Goal: Information Seeking & Learning: Compare options

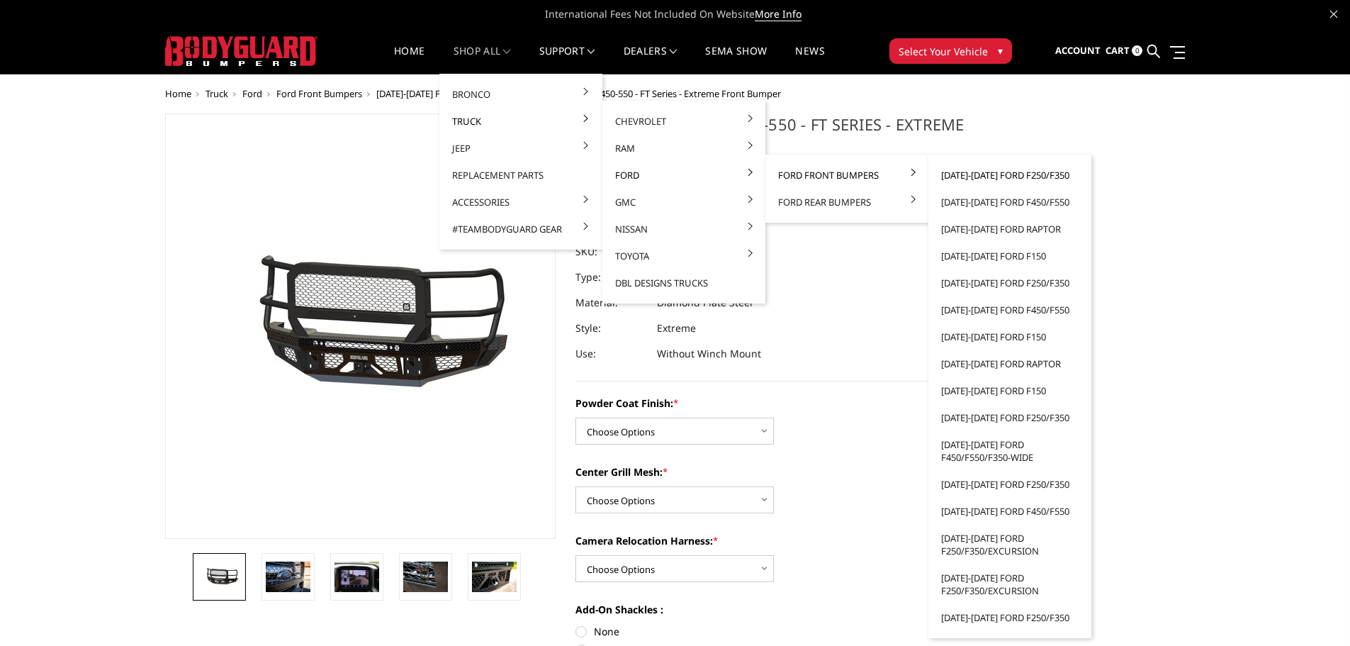
click at [958, 174] on link "[DATE]-[DATE] Ford F250/F350" at bounding box center [1010, 175] width 152 height 27
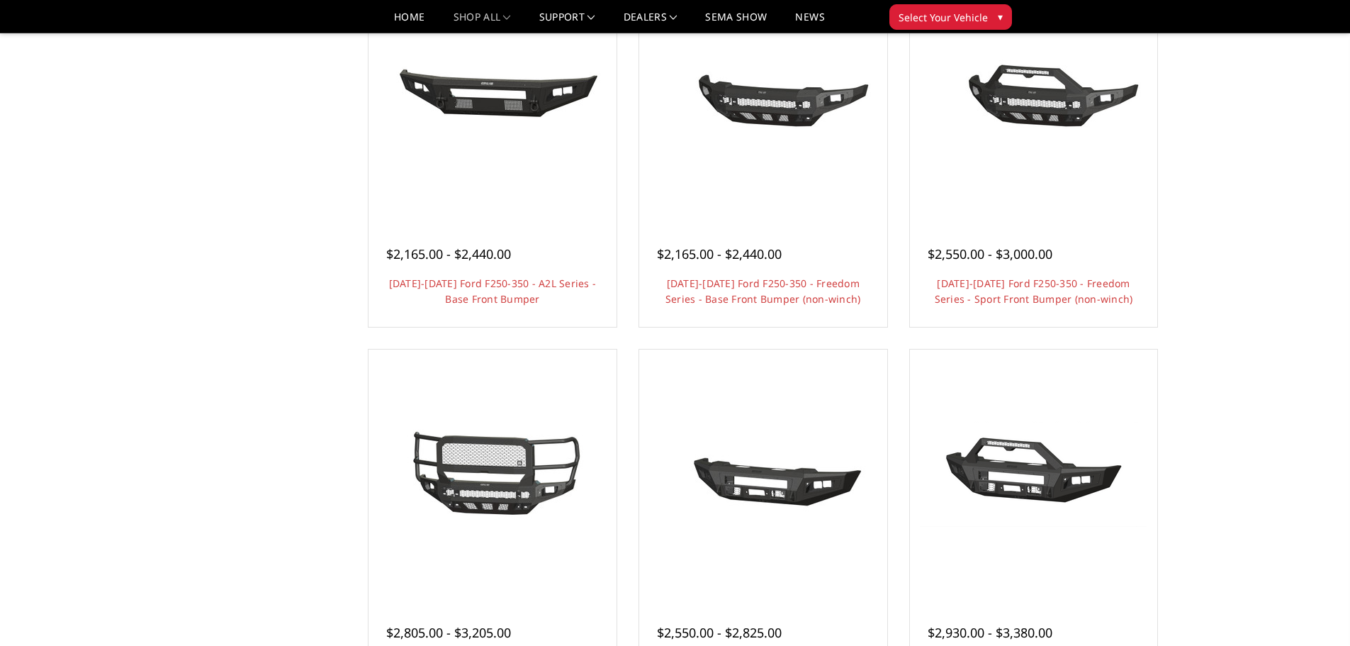
scroll to position [496, 0]
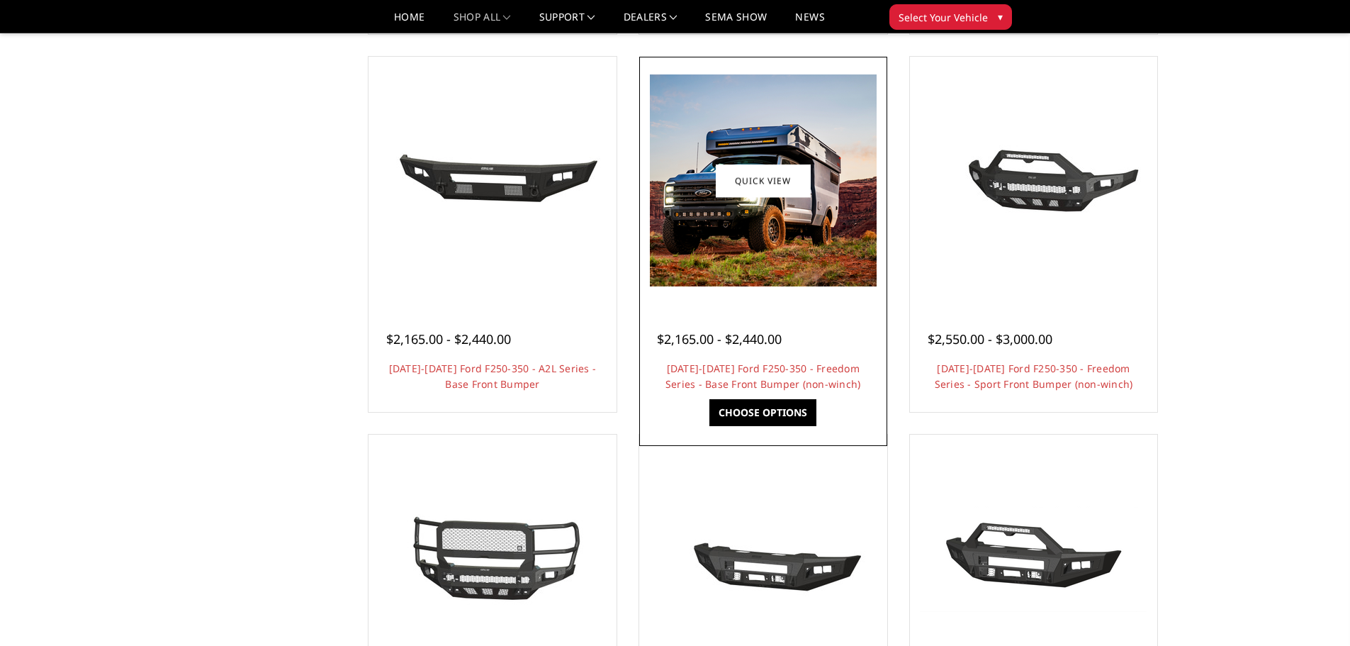
click at [751, 202] on img at bounding box center [763, 180] width 227 height 212
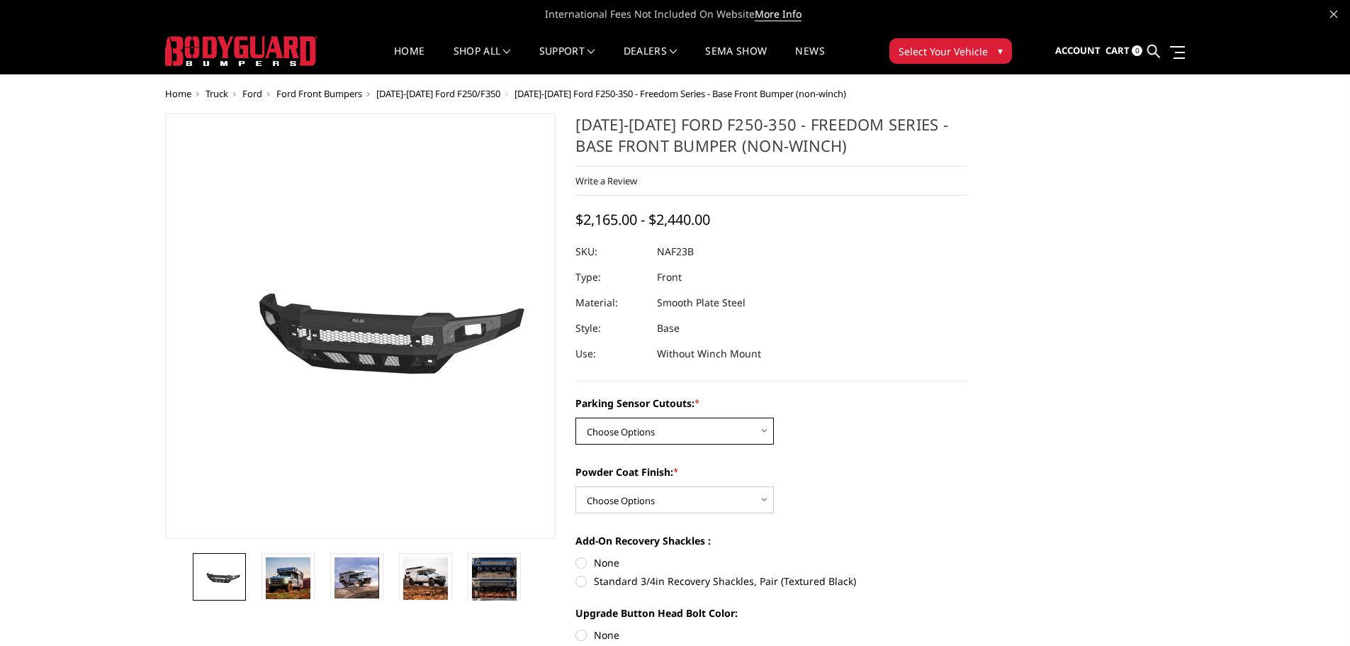
click at [706, 429] on select "Choose Options No - Without Parking Sensor Cutouts Yes - With Parking Sensor Cu…" at bounding box center [674, 430] width 198 height 27
select select "2563"
click at [575, 417] on select "Choose Options No - Without Parking Sensor Cutouts Yes - With Parking Sensor Cu…" at bounding box center [674, 430] width 198 height 27
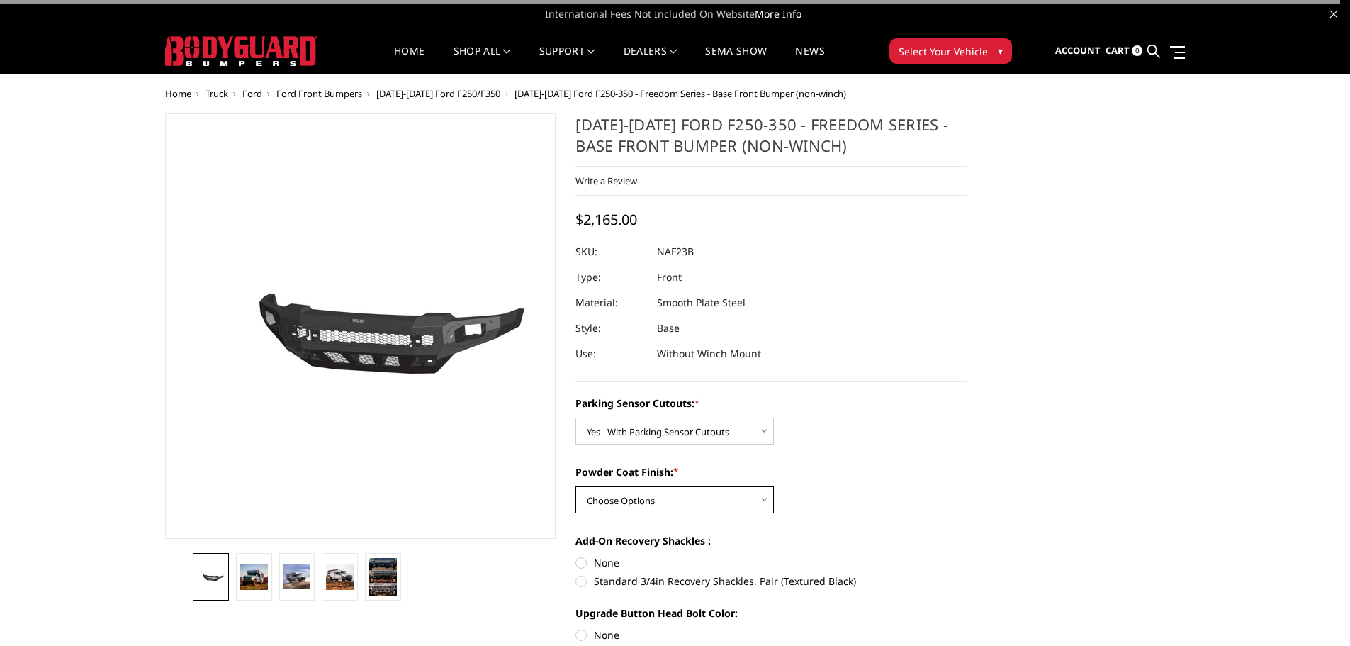
click at [654, 487] on select "Choose Options Bare Metal Textured Black Powder Coat" at bounding box center [674, 499] width 198 height 27
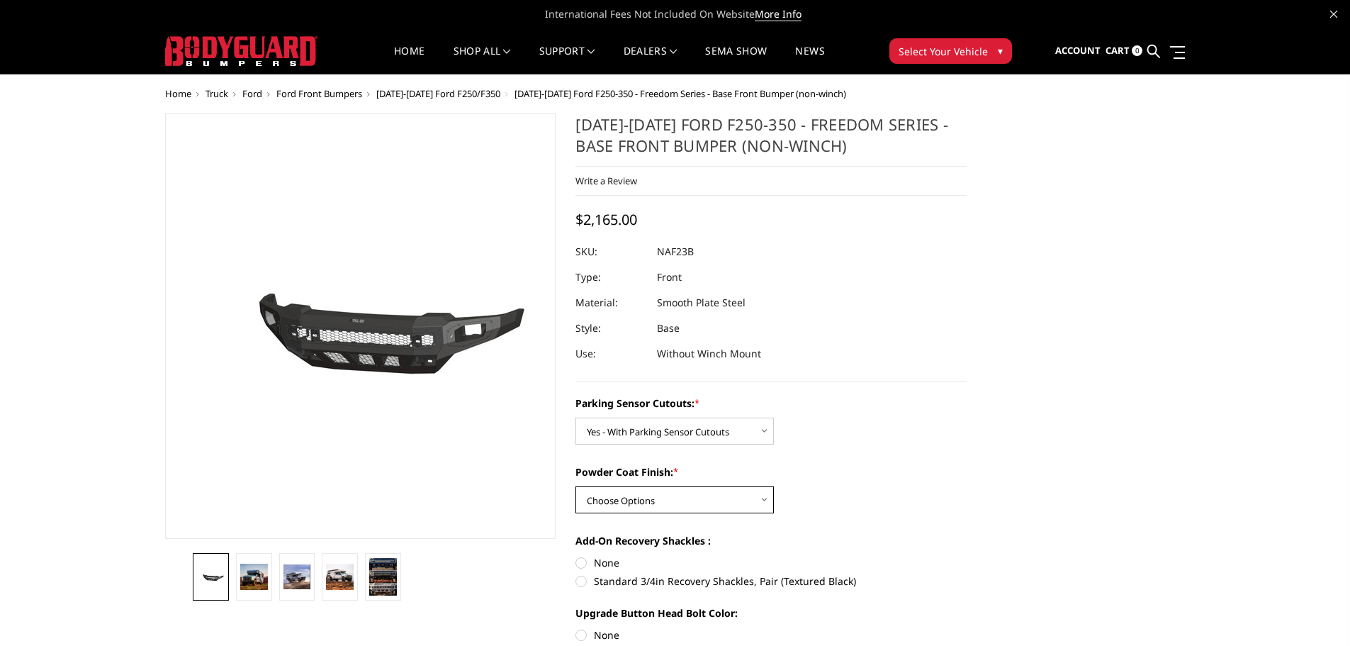
select select "2565"
click at [575, 486] on select "Choose Options Bare Metal Textured Black Powder Coat" at bounding box center [674, 499] width 198 height 27
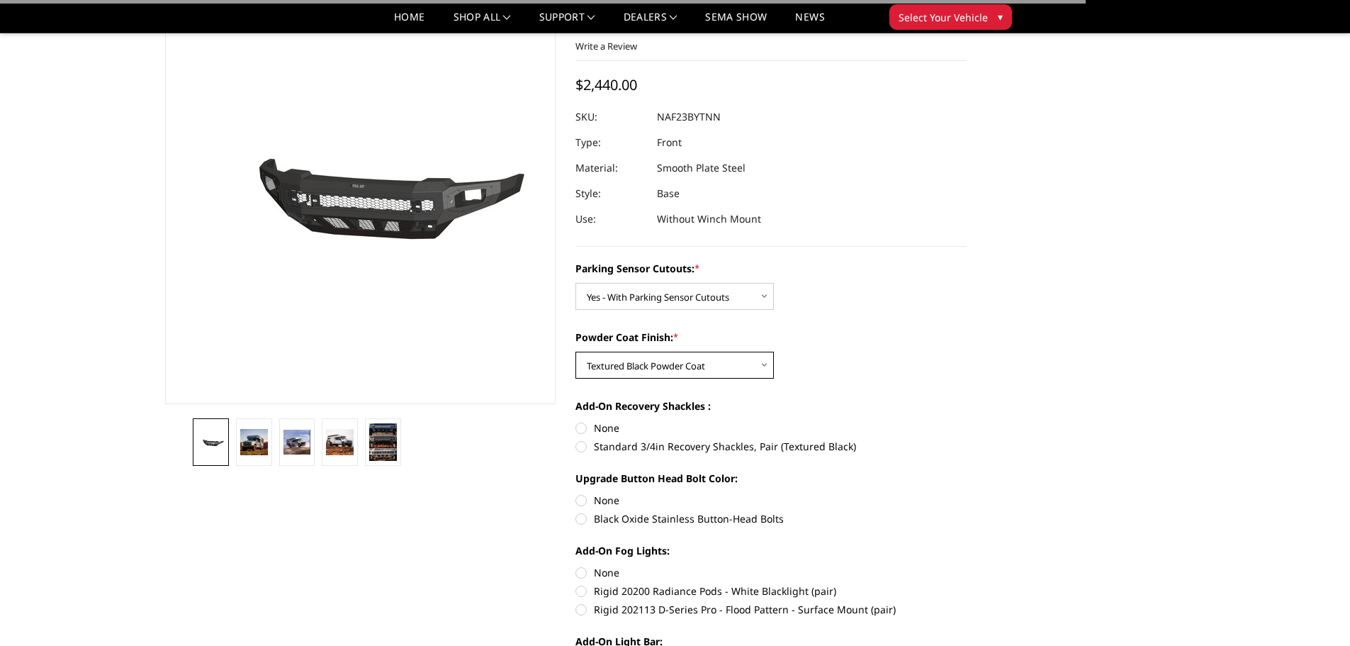
scroll to position [142, 0]
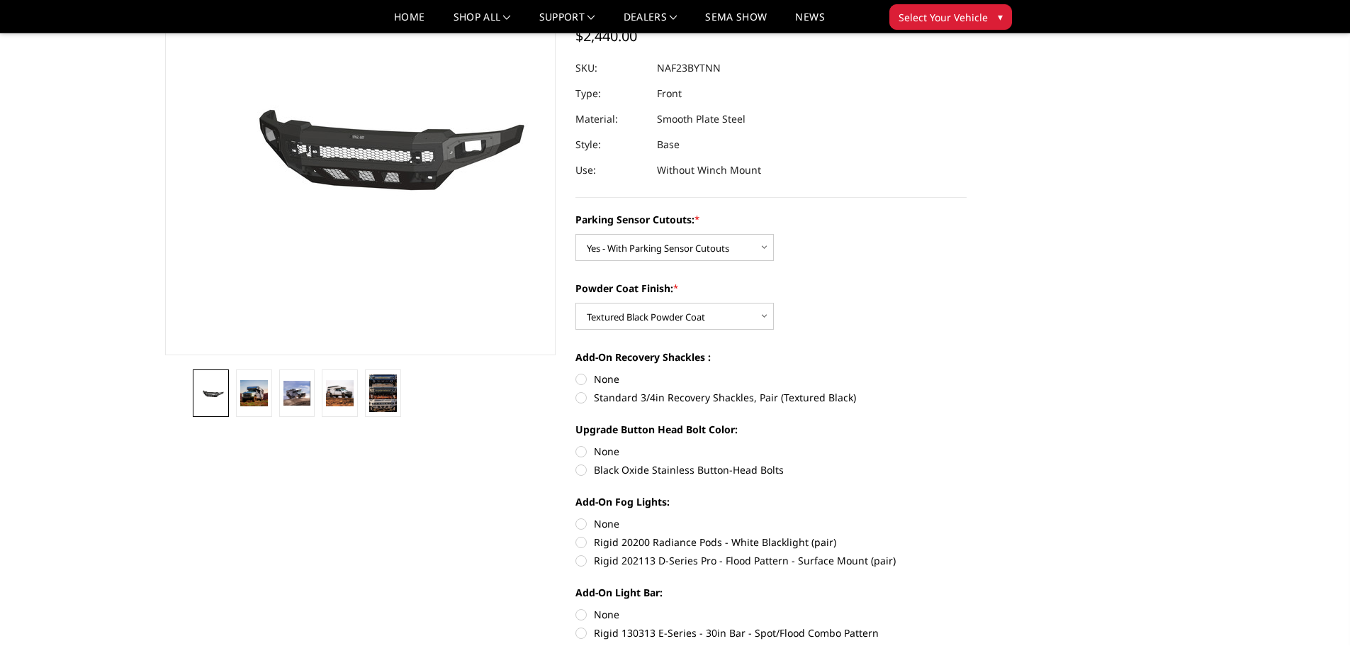
click at [615, 378] on label "None" at bounding box center [770, 378] width 391 height 15
click at [576, 372] on input "None" at bounding box center [575, 371] width 1 height 1
radio input "true"
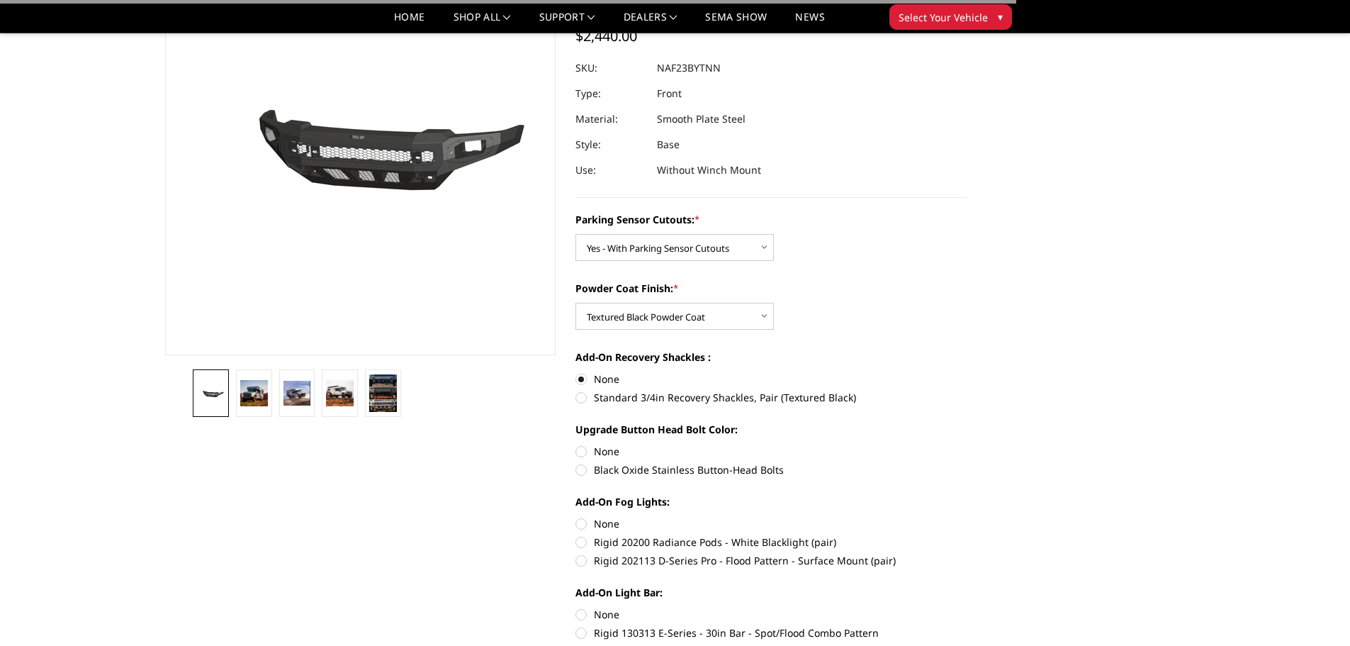
click at [617, 453] on label "None" at bounding box center [770, 451] width 391 height 15
click at [576, 444] on input "None" at bounding box center [575, 444] width 1 height 1
radio input "true"
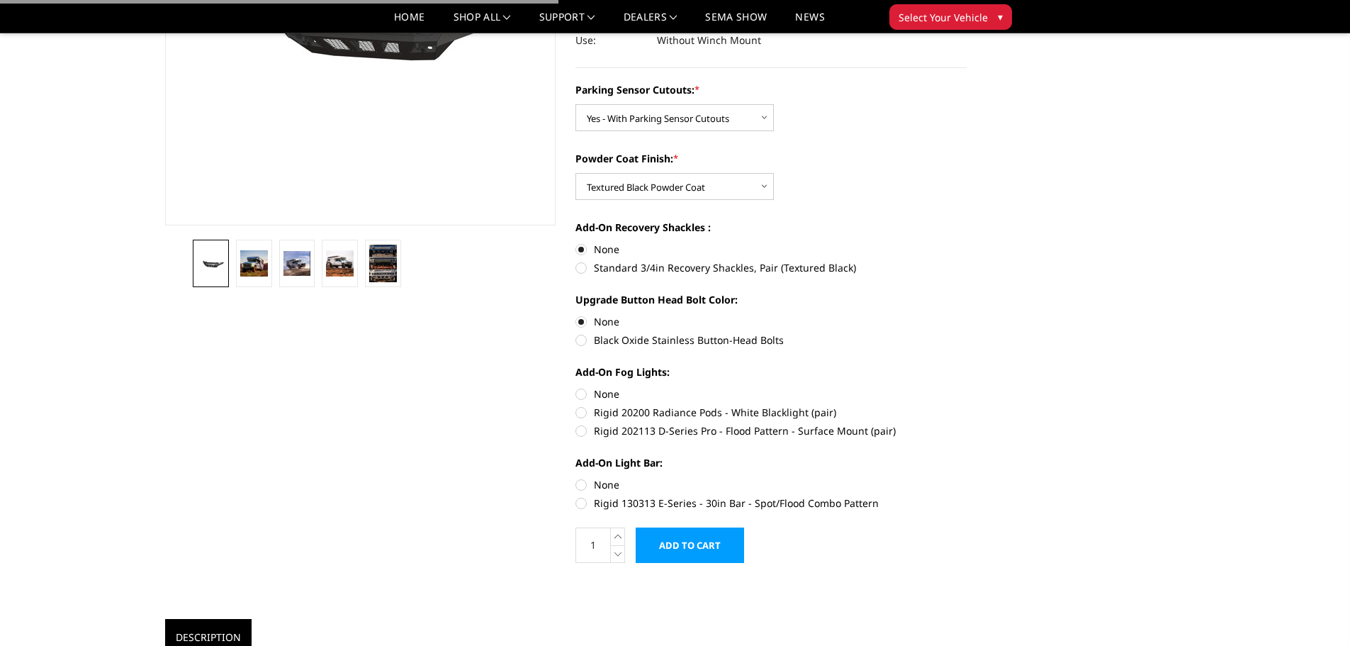
scroll to position [283, 0]
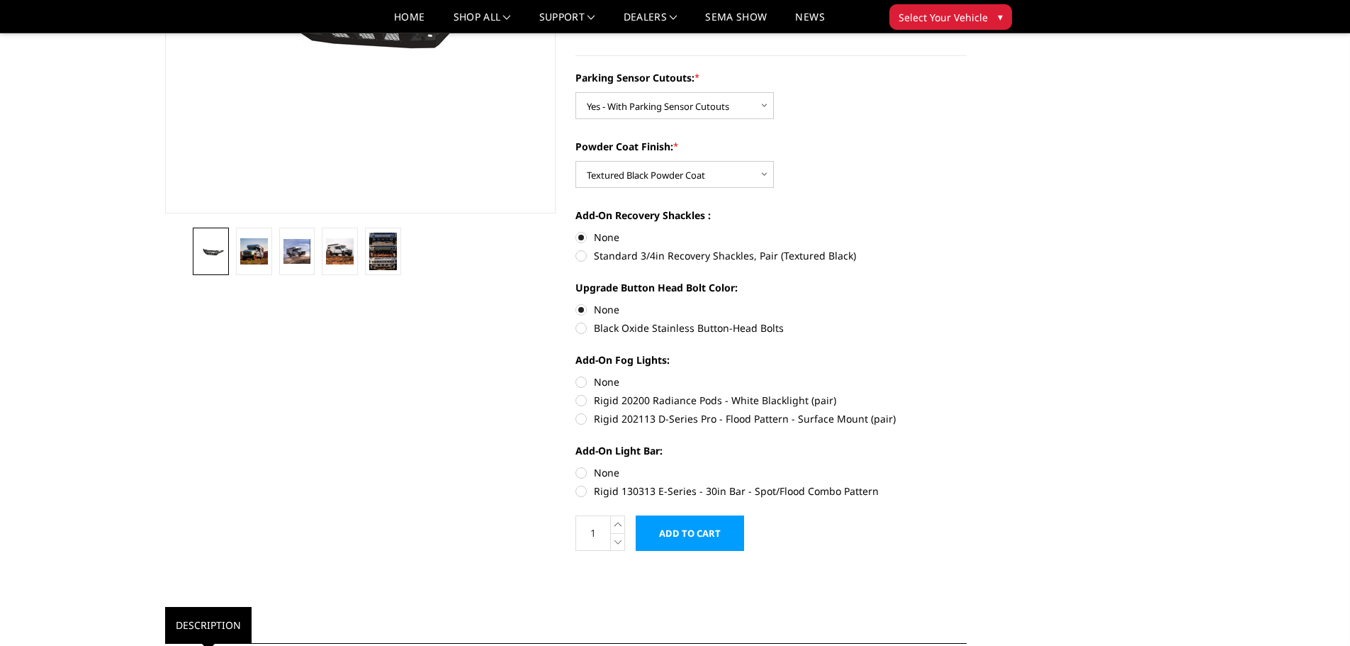
click at [613, 383] on label "None" at bounding box center [770, 381] width 391 height 15
click at [576, 375] on input "None" at bounding box center [575, 374] width 1 height 1
radio input "true"
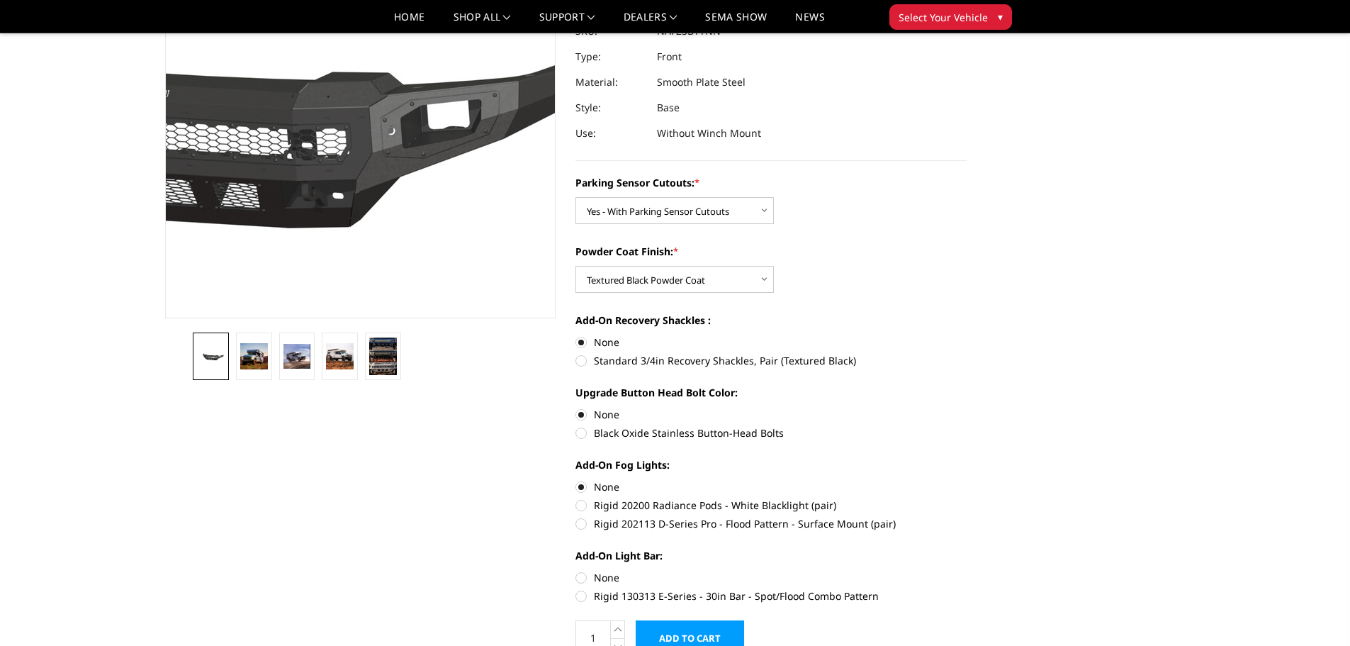
scroll to position [71, 0]
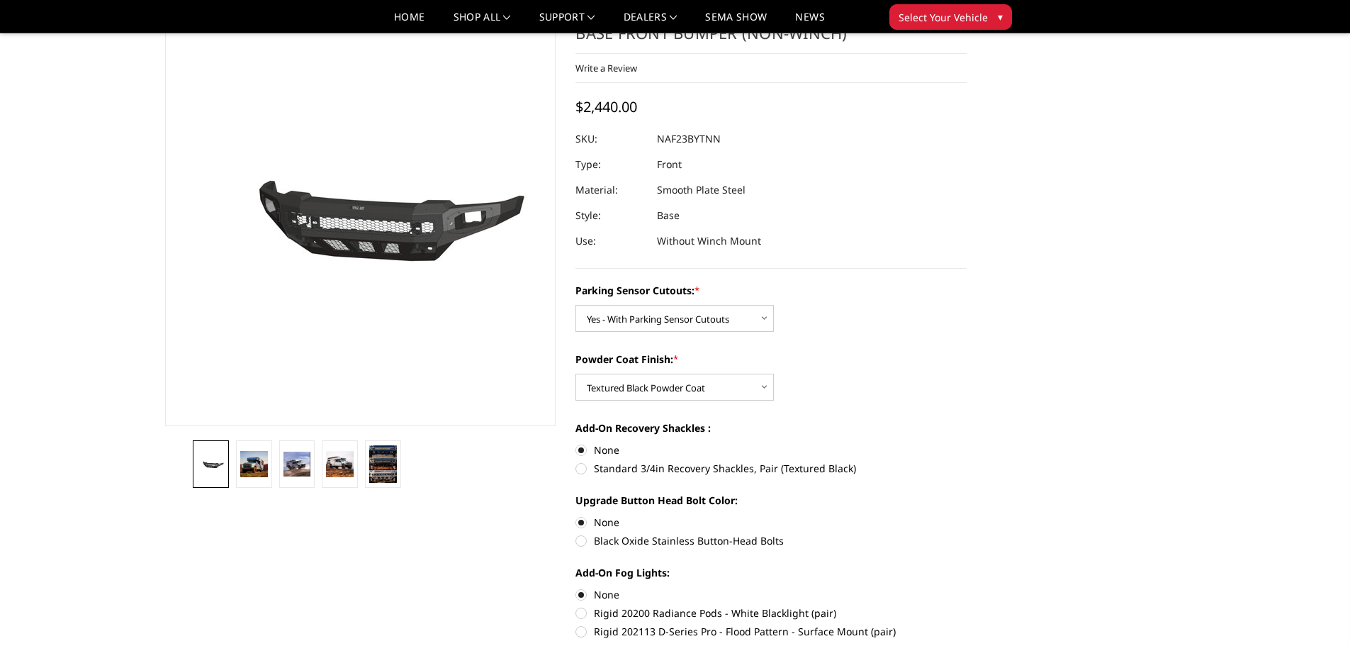
click at [600, 539] on label "Black Oxide Stainless Button-Head Bolts" at bounding box center [770, 540] width 391 height 15
click at [967, 515] on input "Black Oxide Stainless Button-Head Bolts" at bounding box center [967, 514] width 1 height 1
radio input "true"
click at [600, 527] on label "None" at bounding box center [770, 521] width 391 height 15
click at [576, 515] on input "None" at bounding box center [575, 514] width 1 height 1
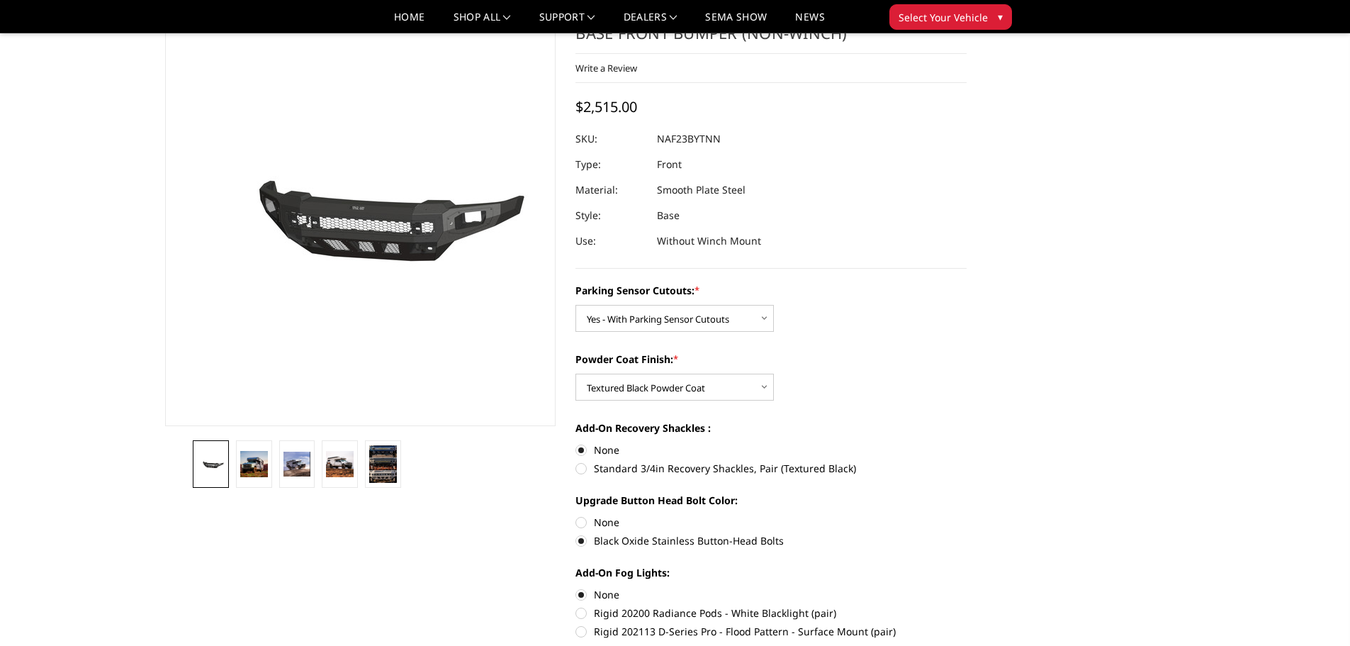
radio input "true"
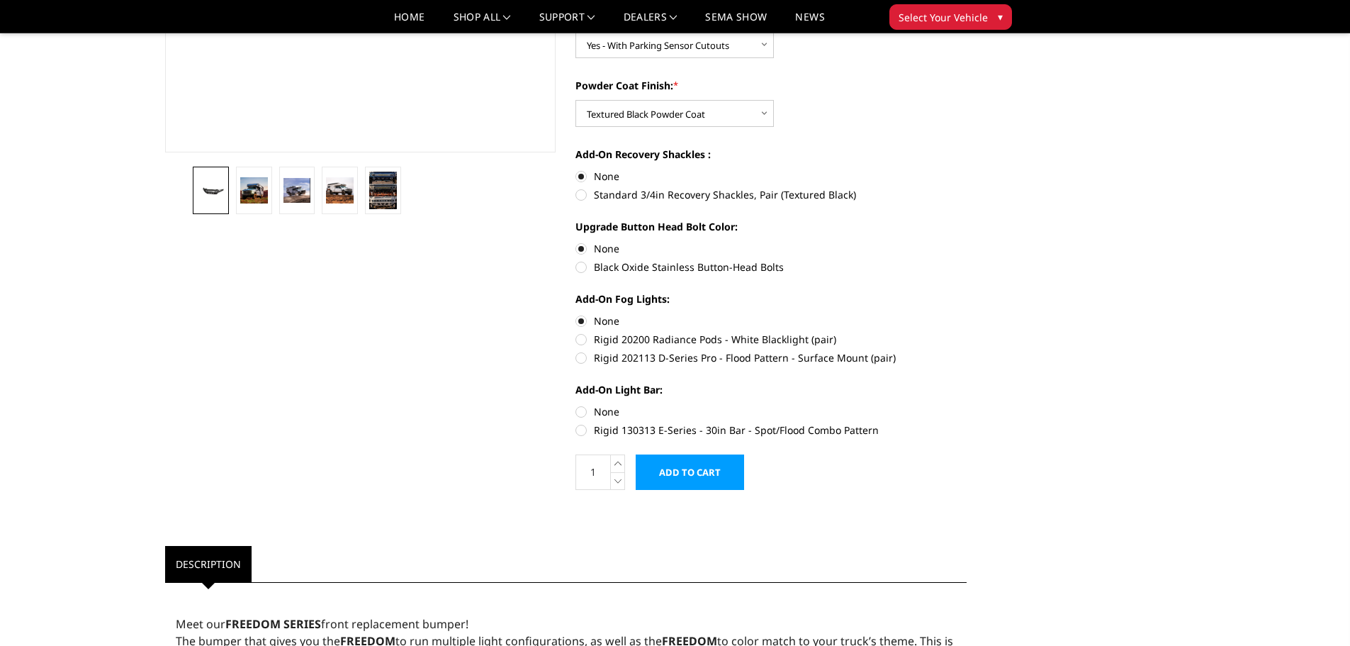
scroll to position [354, 0]
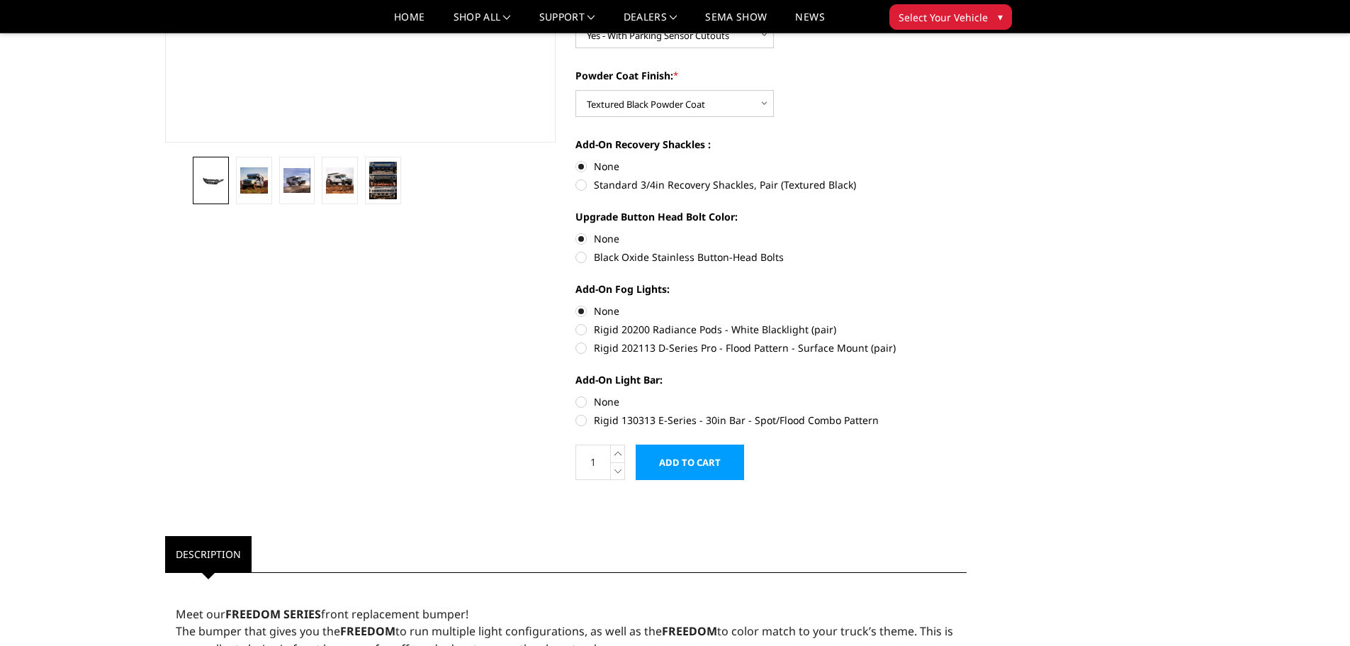
click at [607, 403] on label "None" at bounding box center [770, 401] width 391 height 15
click at [576, 395] on input "None" at bounding box center [575, 394] width 1 height 1
radio input "true"
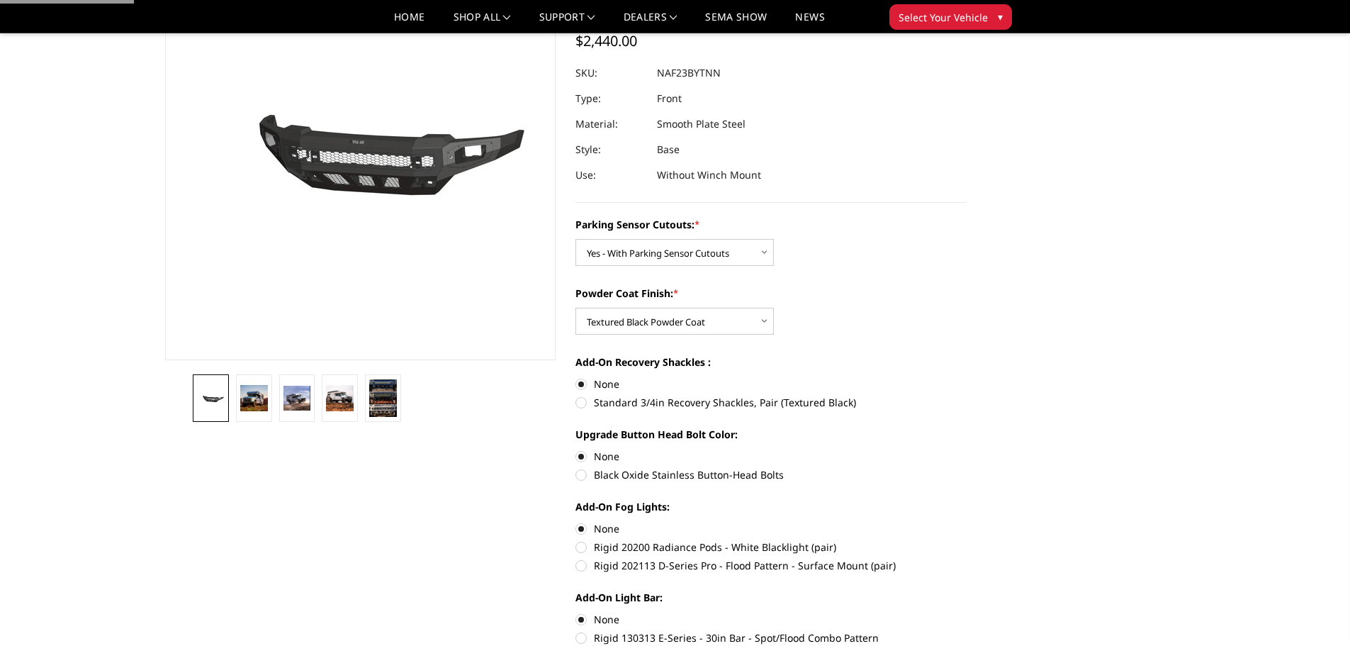
scroll to position [0, 0]
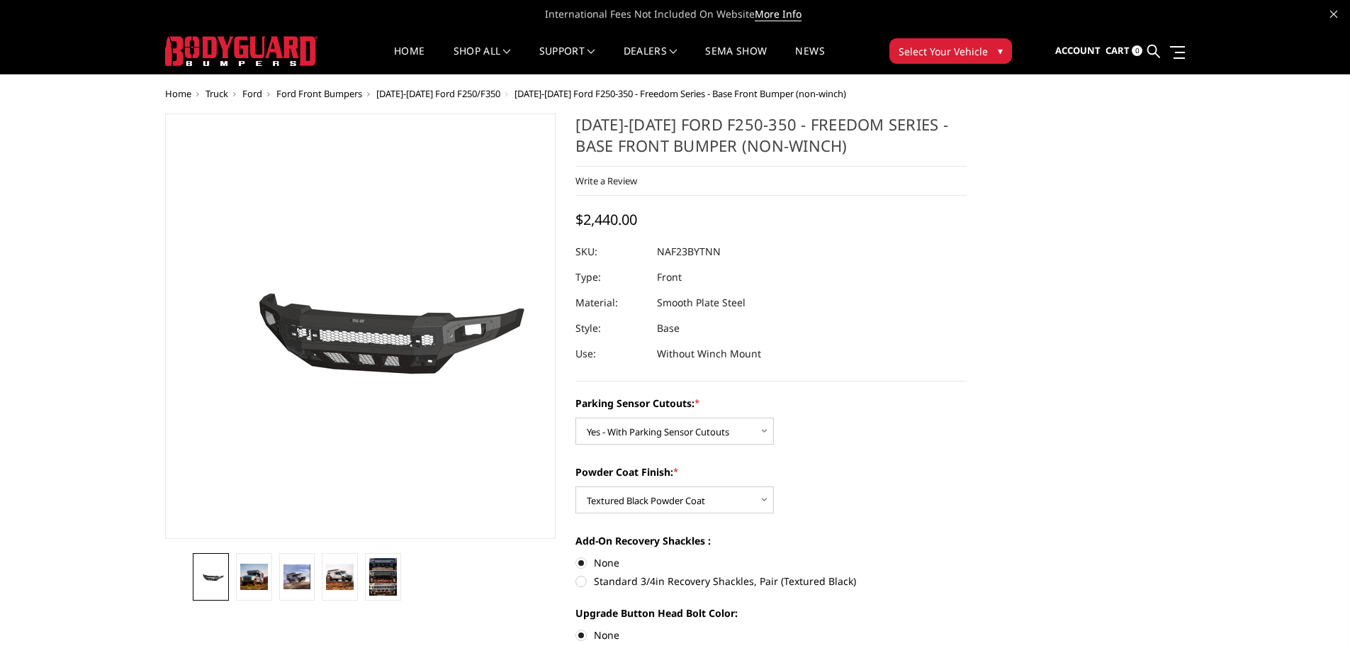
click at [630, 146] on h1 "2023-2025 Ford F250-350 - Freedom Series - Base Front Bumper (non-winch)" at bounding box center [770, 139] width 391 height 53
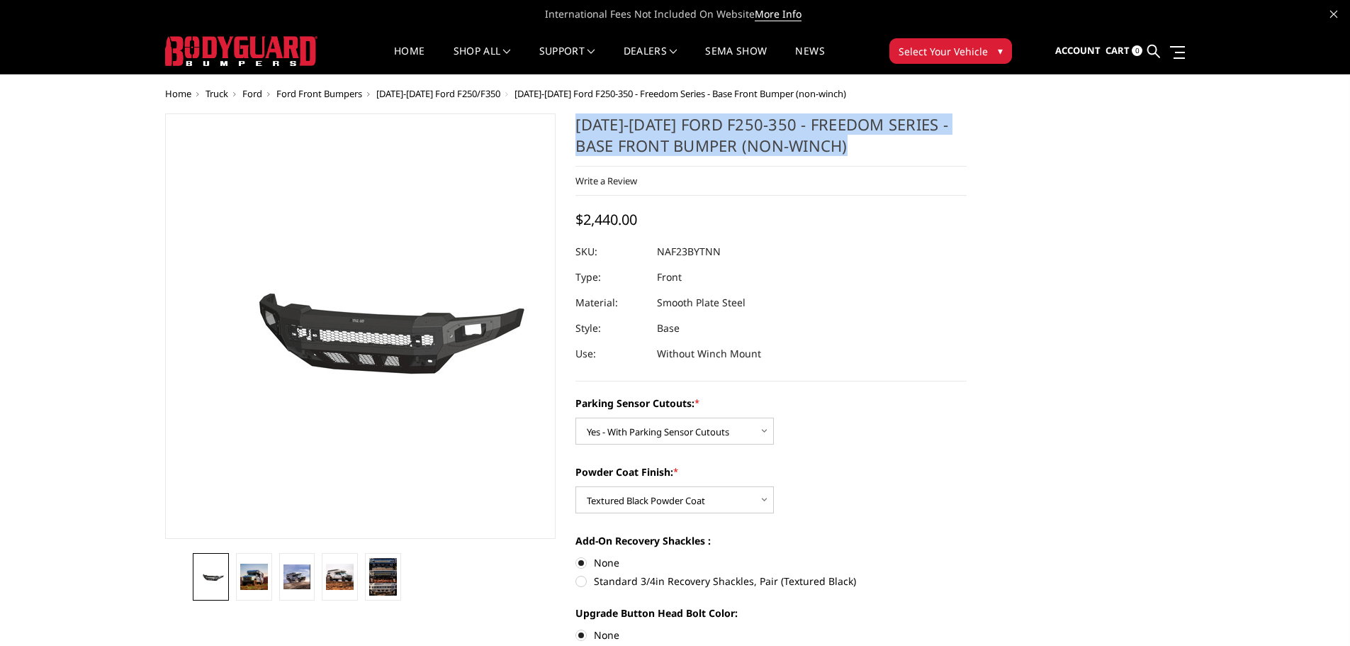
click at [630, 146] on h1 "2023-2025 Ford F250-350 - Freedom Series - Base Front Bumper (non-winch)" at bounding box center [770, 139] width 391 height 53
copy div "2023-2025 Ford F250-350 - Freedom Series - Base Front Bumper (non-winch)"
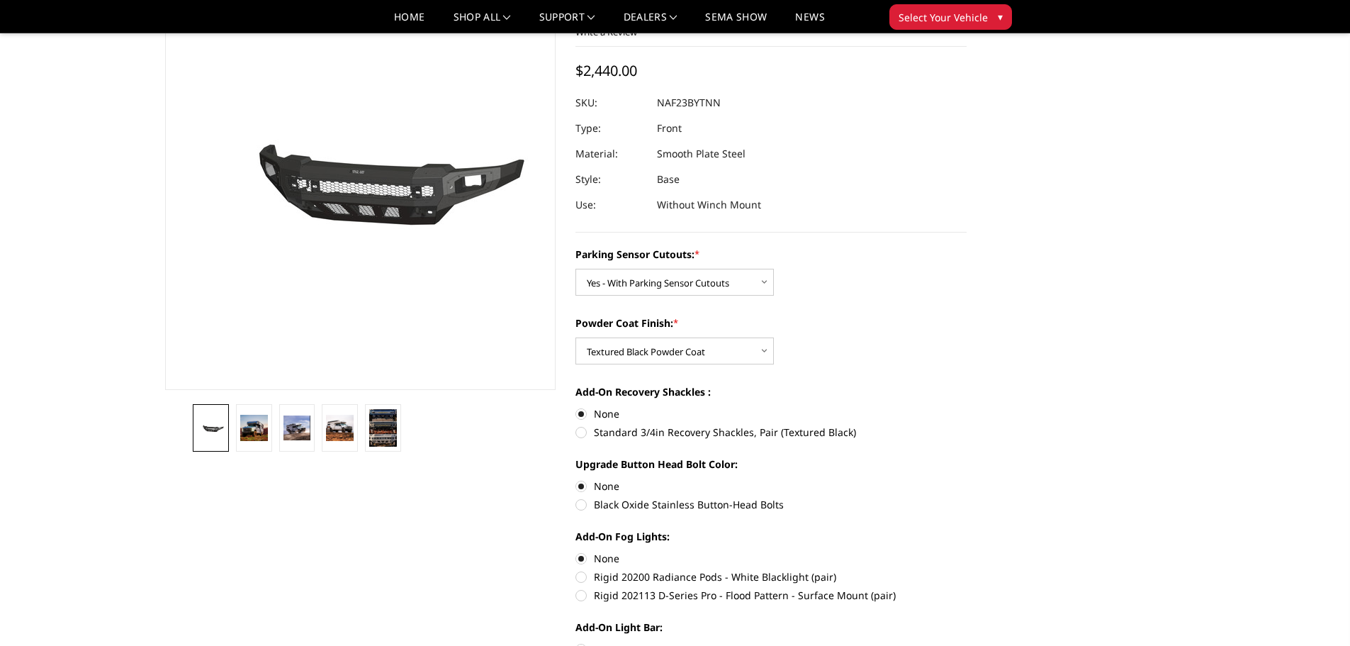
scroll to position [213, 0]
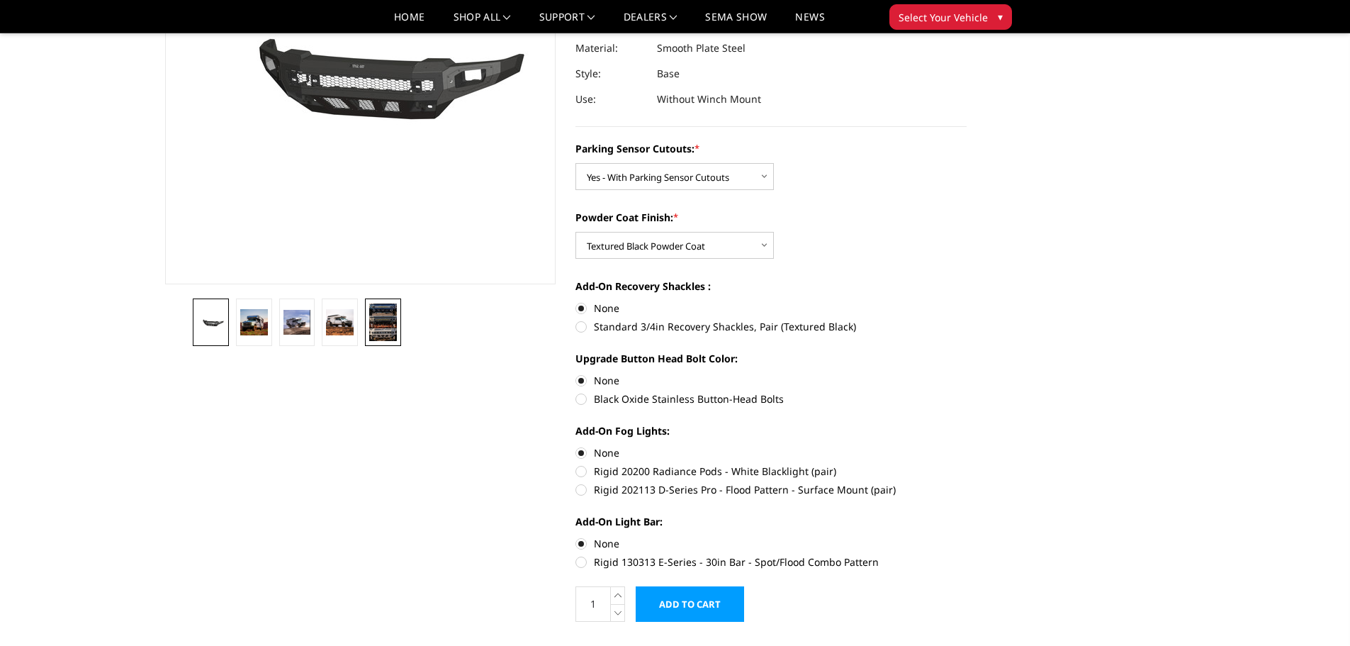
click at [376, 333] on img at bounding box center [383, 322] width 28 height 38
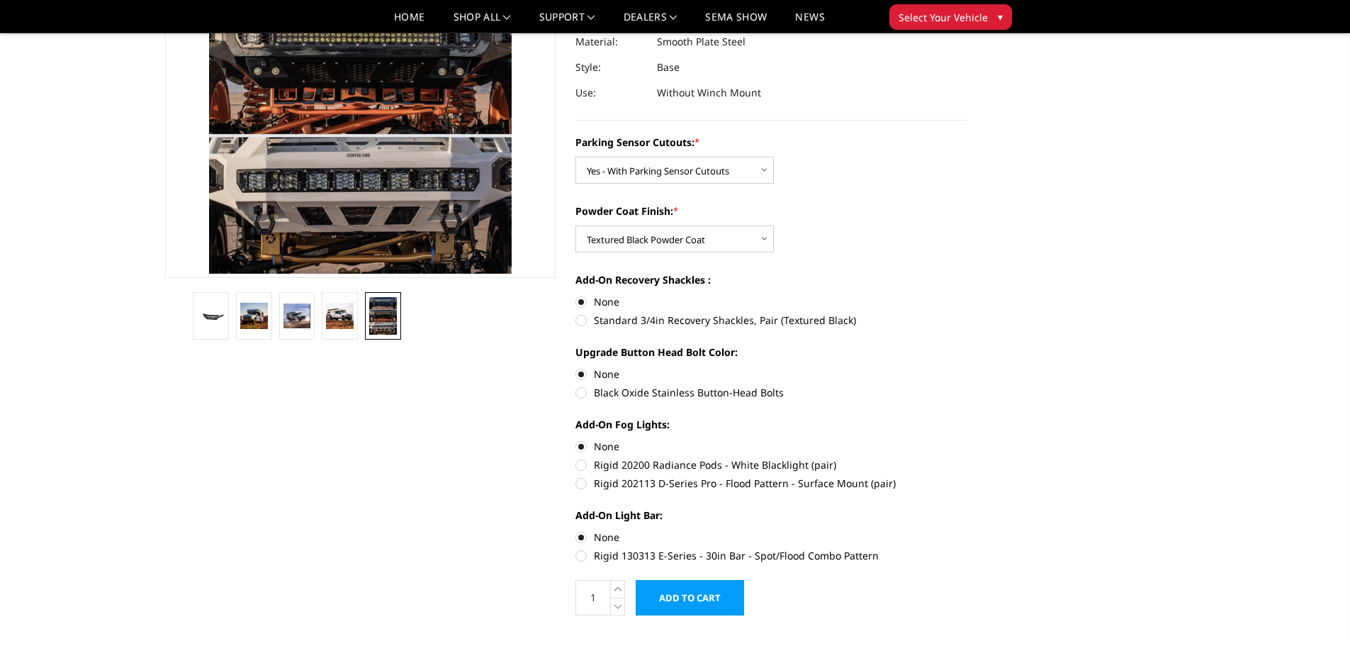
scroll to position [229, 0]
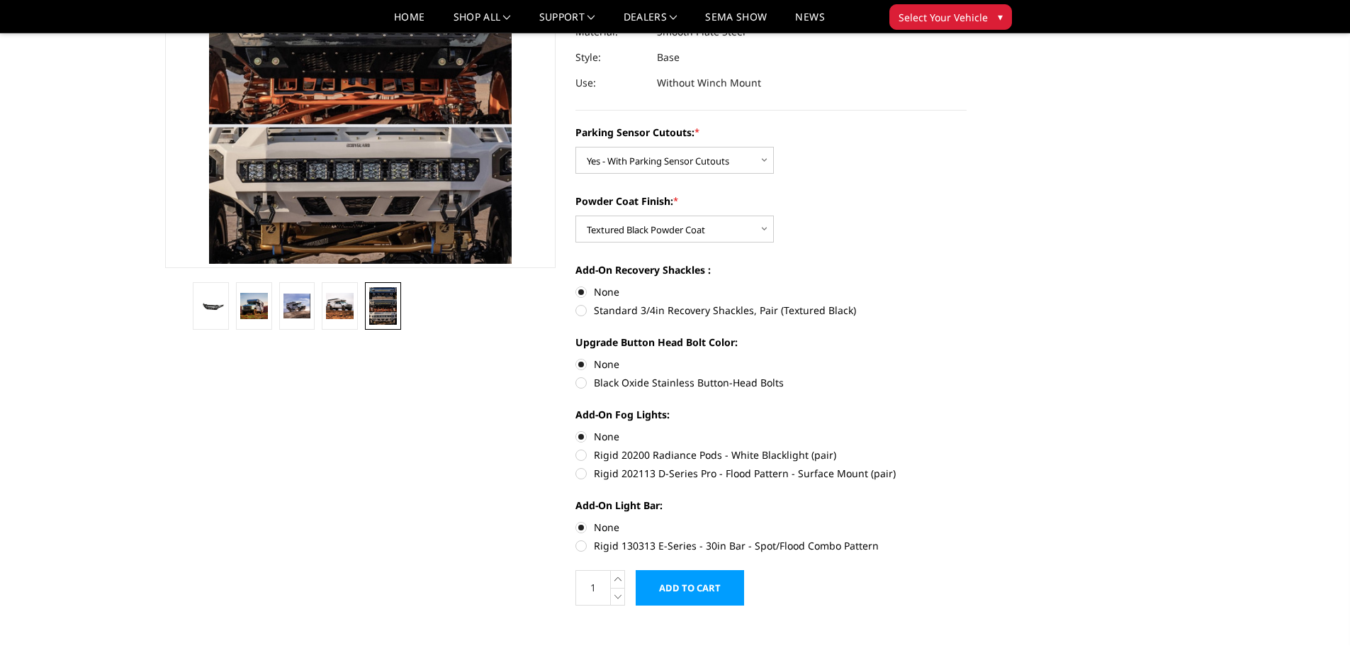
click at [590, 383] on label "Black Oxide Stainless Button-Head Bolts" at bounding box center [770, 382] width 391 height 15
click at [967, 357] on input "Black Oxide Stainless Button-Head Bolts" at bounding box center [967, 356] width 1 height 1
radio input "true"
copy label "Black Oxide Stainless Button-Head Bolts"
drag, startPoint x: 755, startPoint y: 381, endPoint x: 597, endPoint y: 381, distance: 158.7
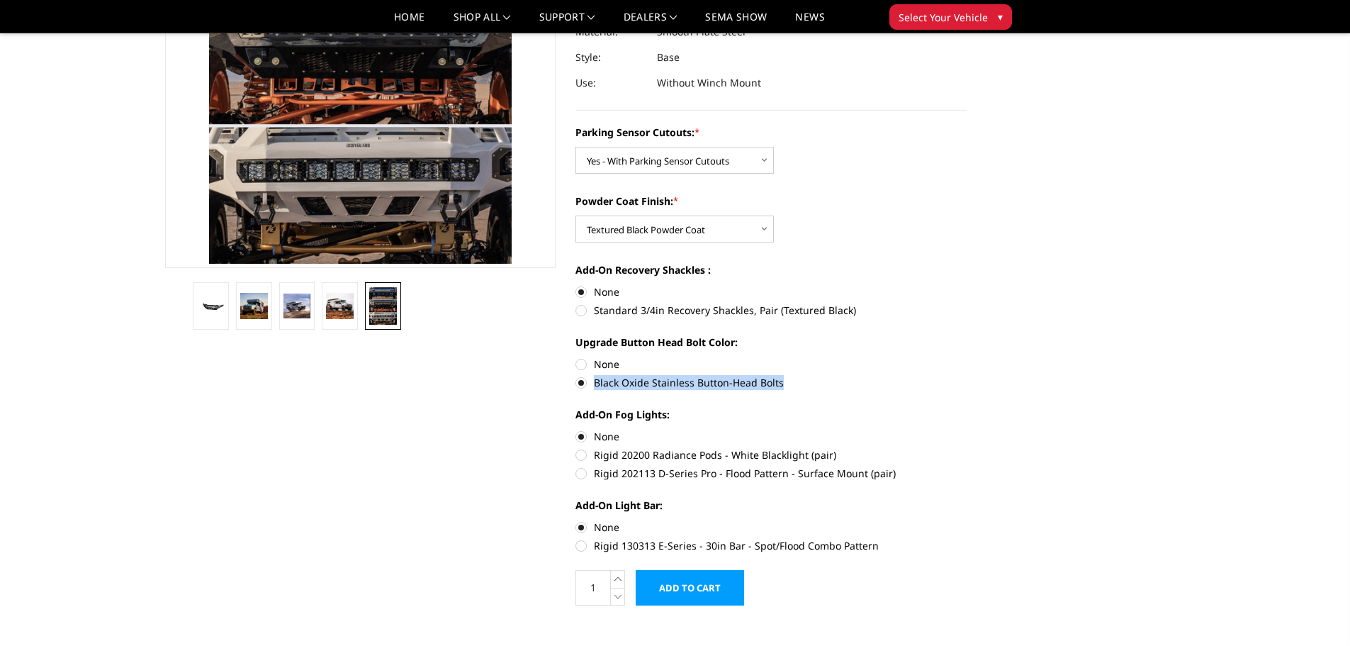
click at [597, 381] on label "Black Oxide Stainless Button-Head Bolts" at bounding box center [770, 382] width 391 height 15
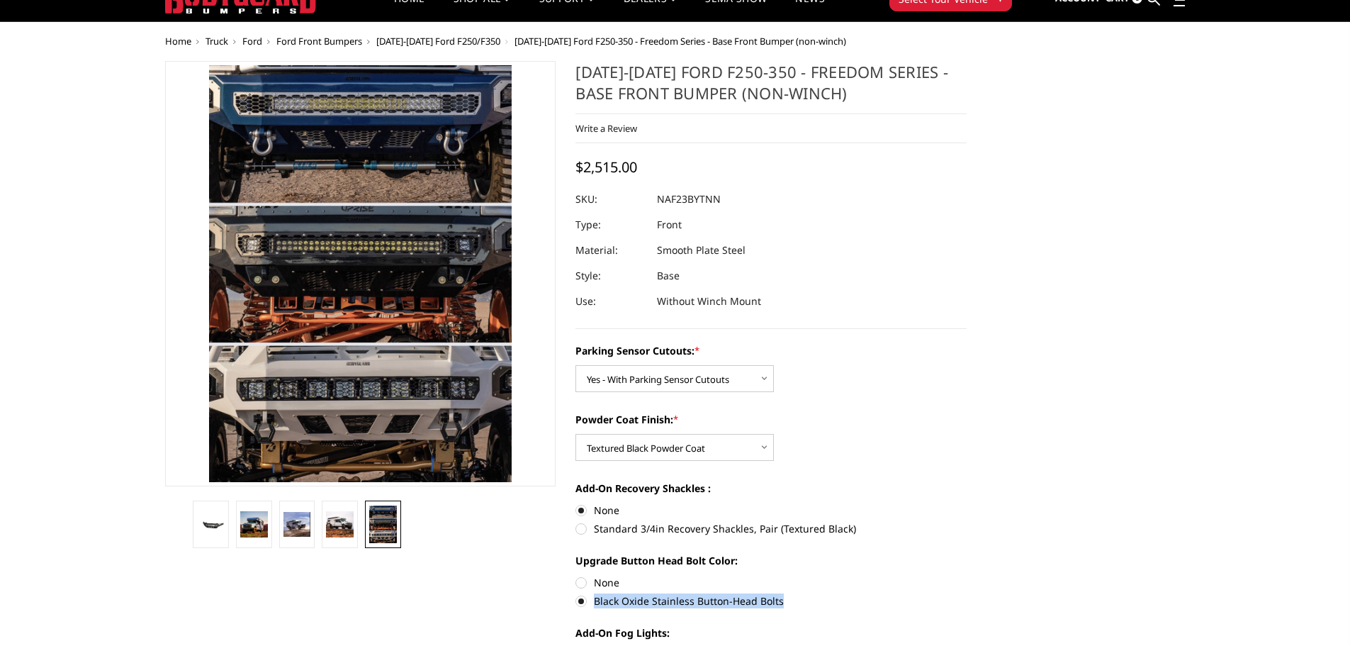
scroll to position [0, 0]
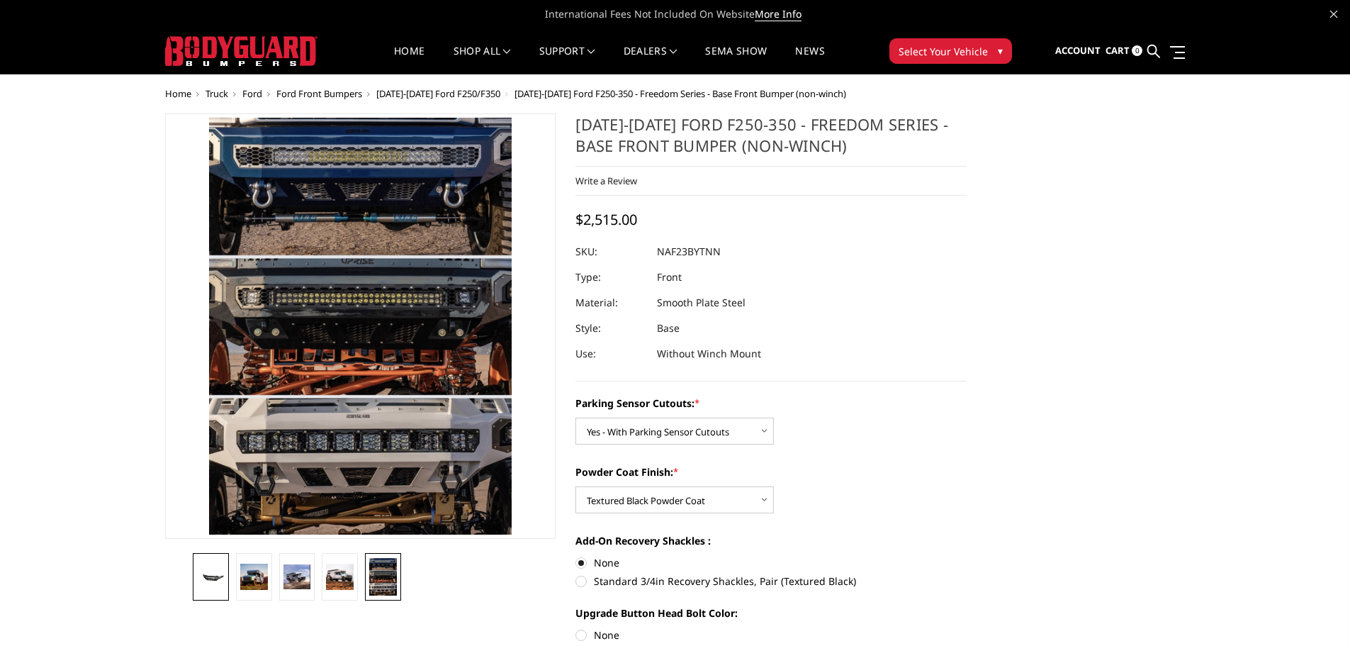
click at [215, 575] on img at bounding box center [211, 576] width 28 height 13
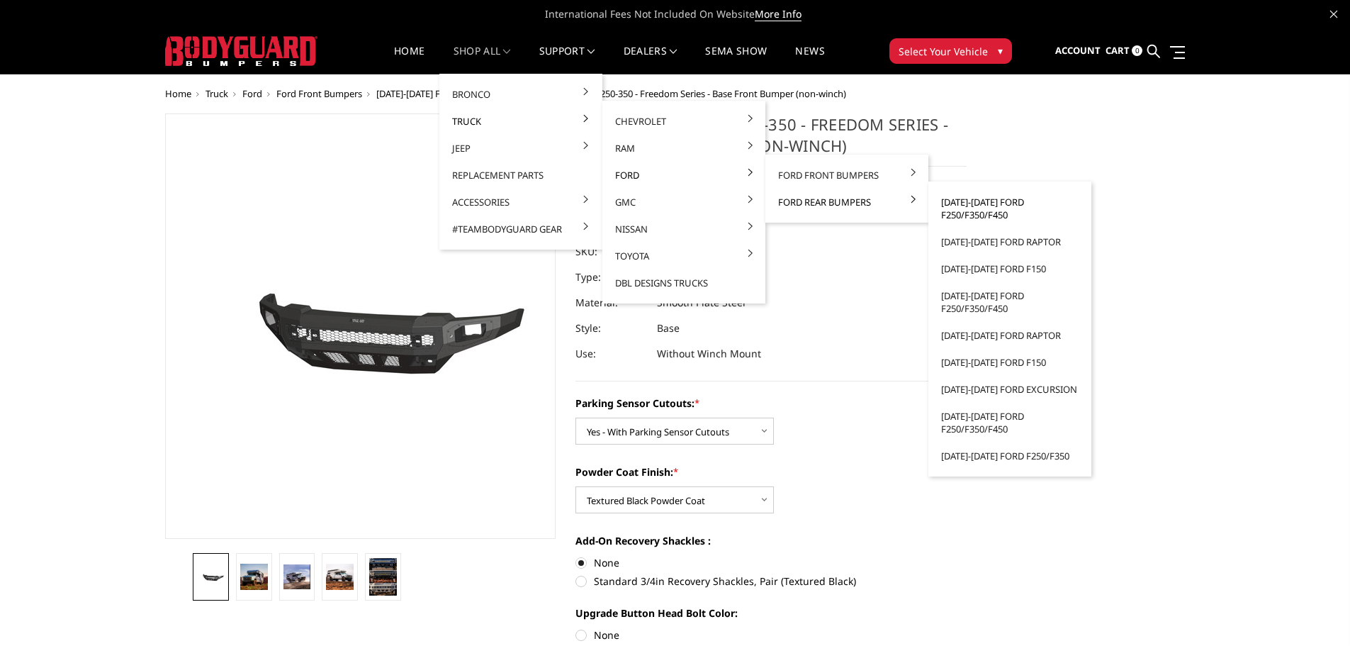
click at [967, 201] on link "[DATE]-[DATE] Ford F250/F350/F450" at bounding box center [1010, 209] width 152 height 40
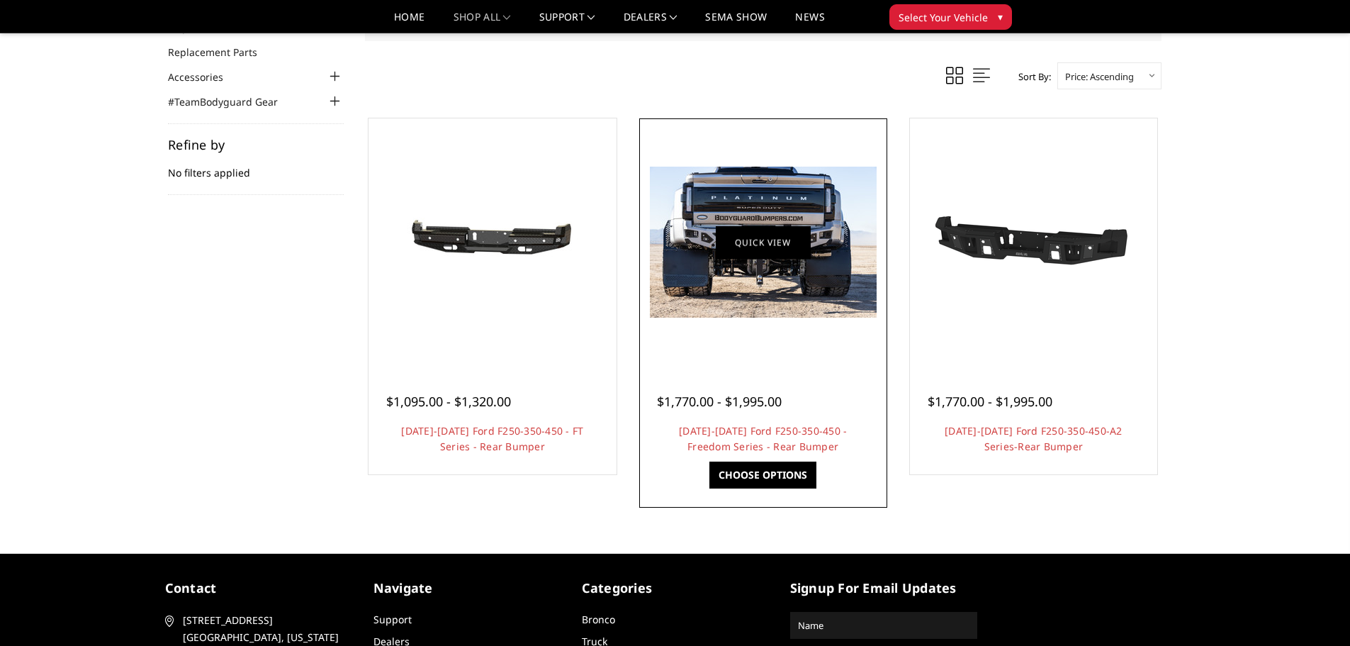
scroll to position [283, 0]
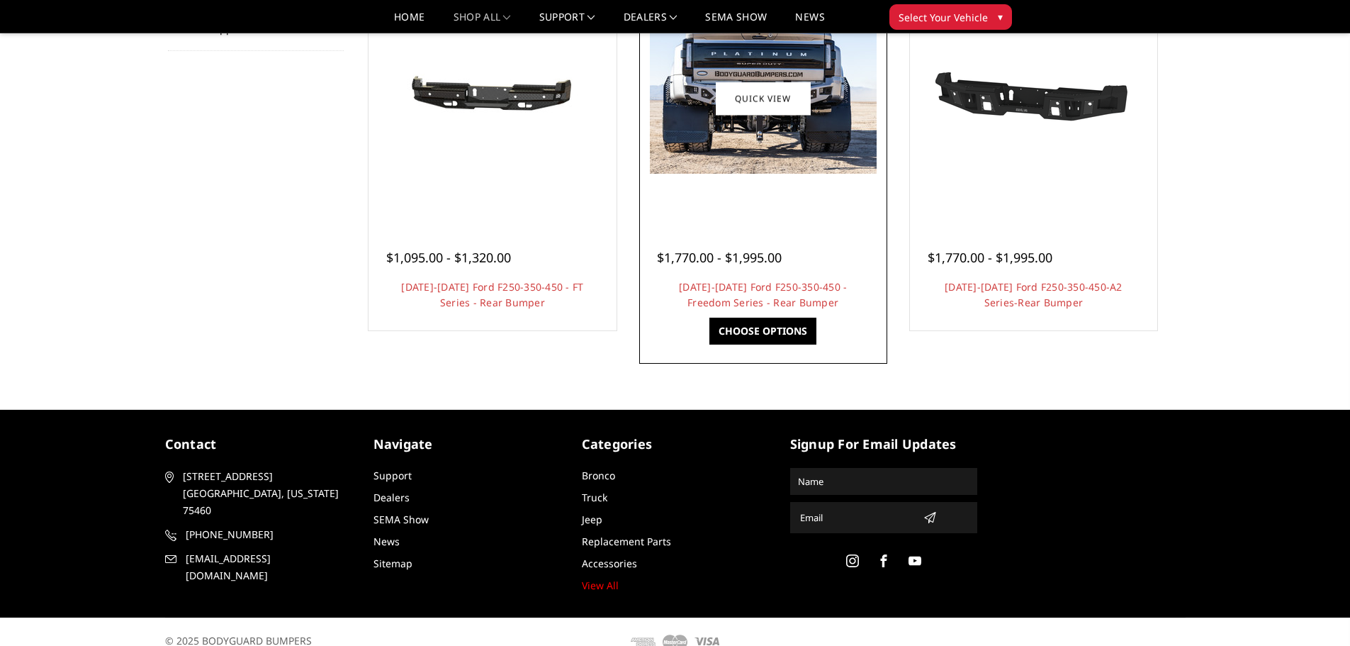
click at [775, 86] on figure "Quick view" at bounding box center [763, 98] width 241 height 241
click at [763, 201] on div at bounding box center [763, 98] width 241 height 241
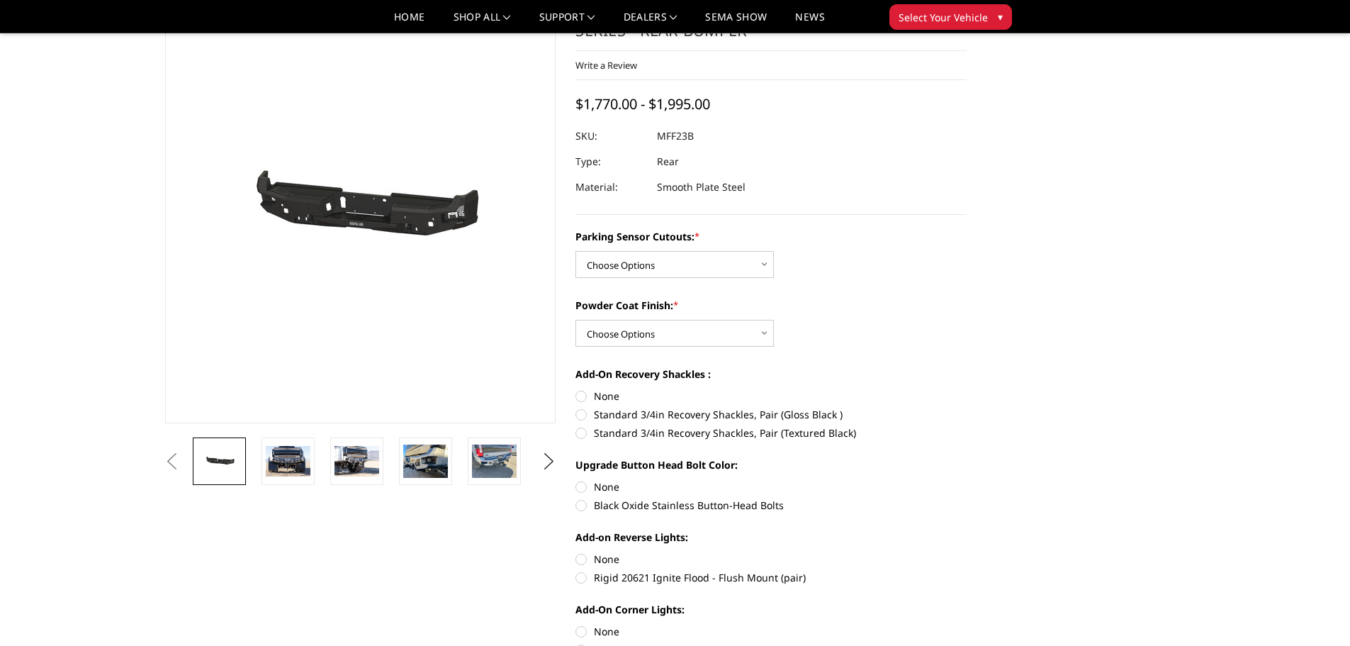
scroll to position [213, 0]
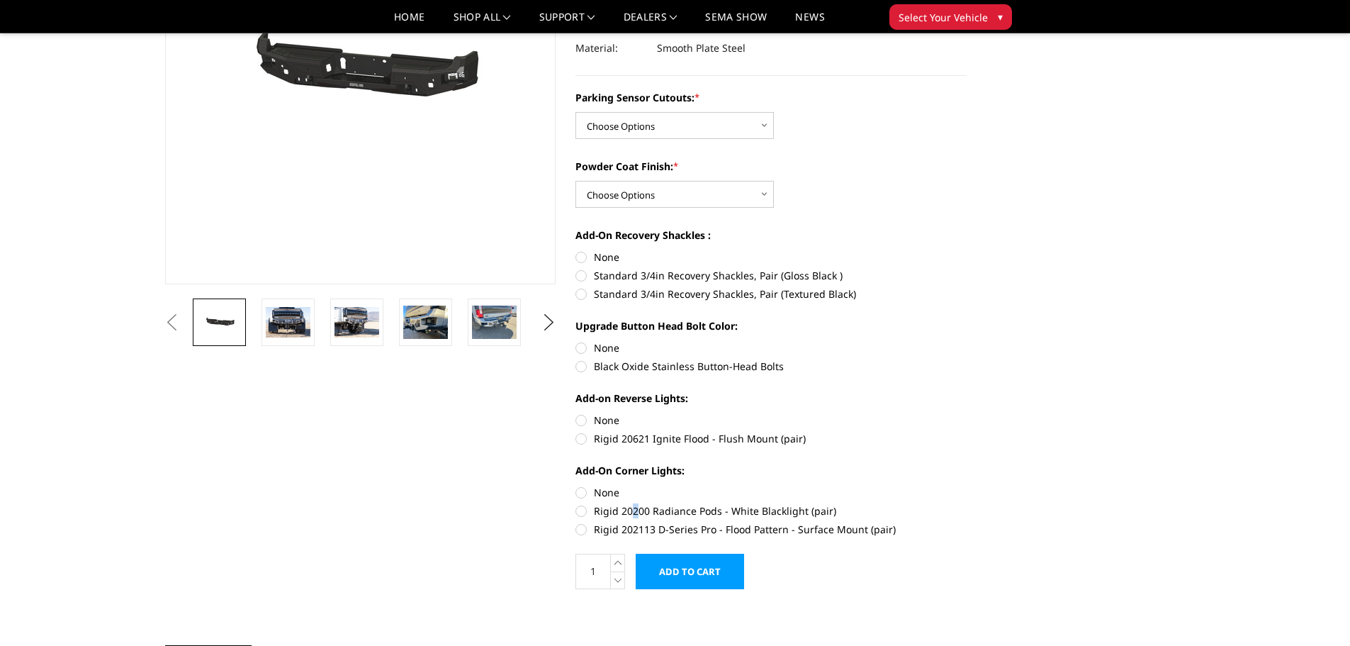
drag, startPoint x: 632, startPoint y: 512, endPoint x: 640, endPoint y: 514, distance: 8.1
click at [640, 514] on label "Rigid 20200 Radiance Pods - White Blacklight (pair)" at bounding box center [770, 510] width 391 height 15
copy label "20200"
drag, startPoint x: 648, startPoint y: 515, endPoint x: 622, endPoint y: 514, distance: 26.2
click at [622, 514] on label "Rigid 20200 Radiance Pods - White Blacklight (pair)" at bounding box center [770, 510] width 391 height 15
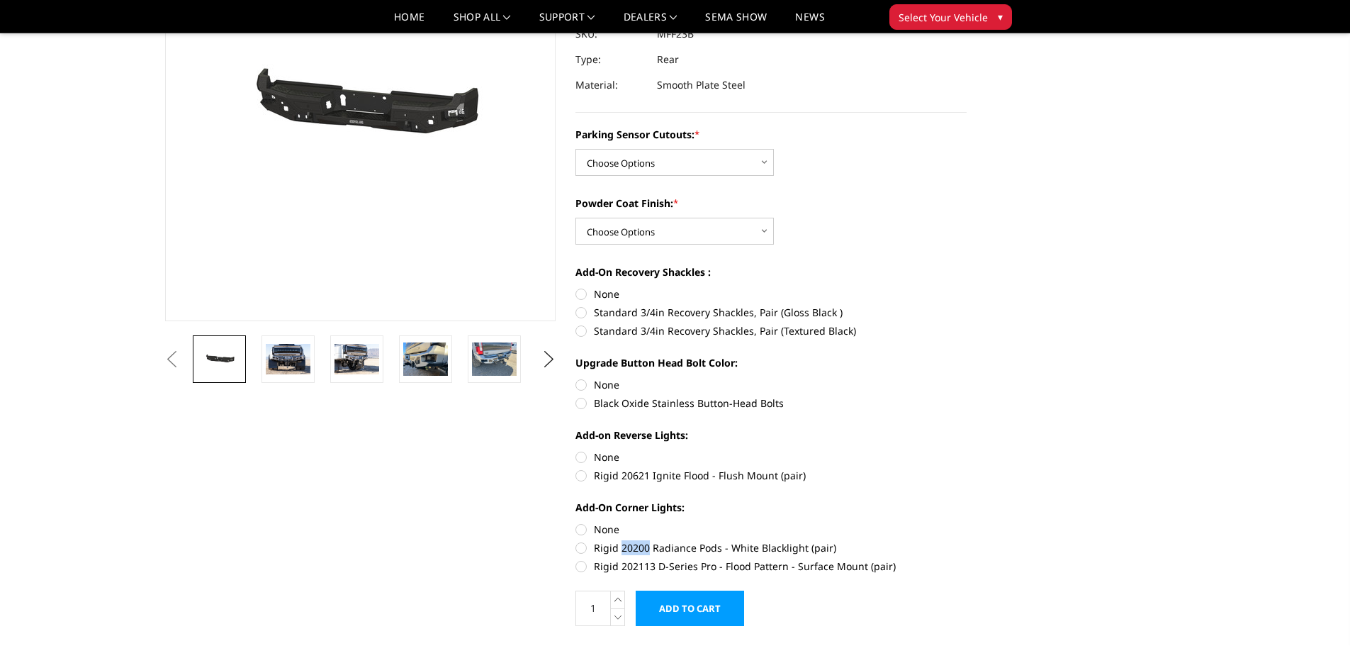
scroll to position [142, 0]
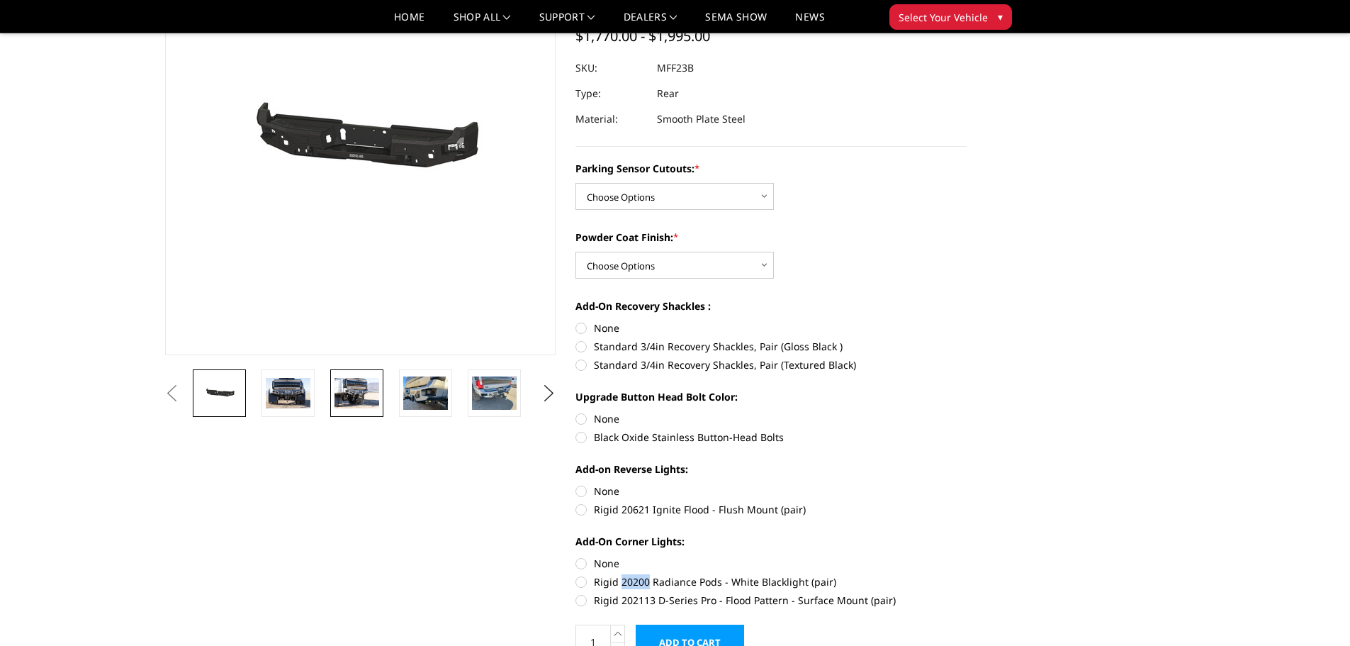
click at [356, 389] on img at bounding box center [356, 393] width 45 height 30
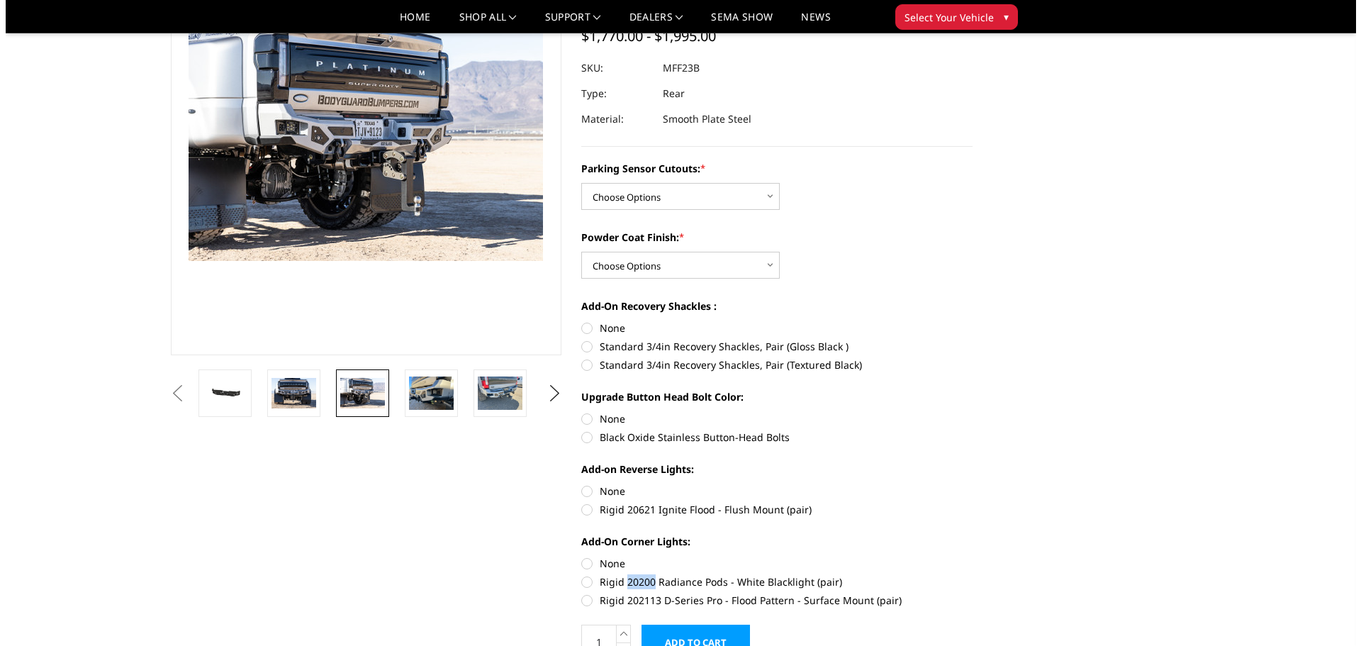
scroll to position [108, 0]
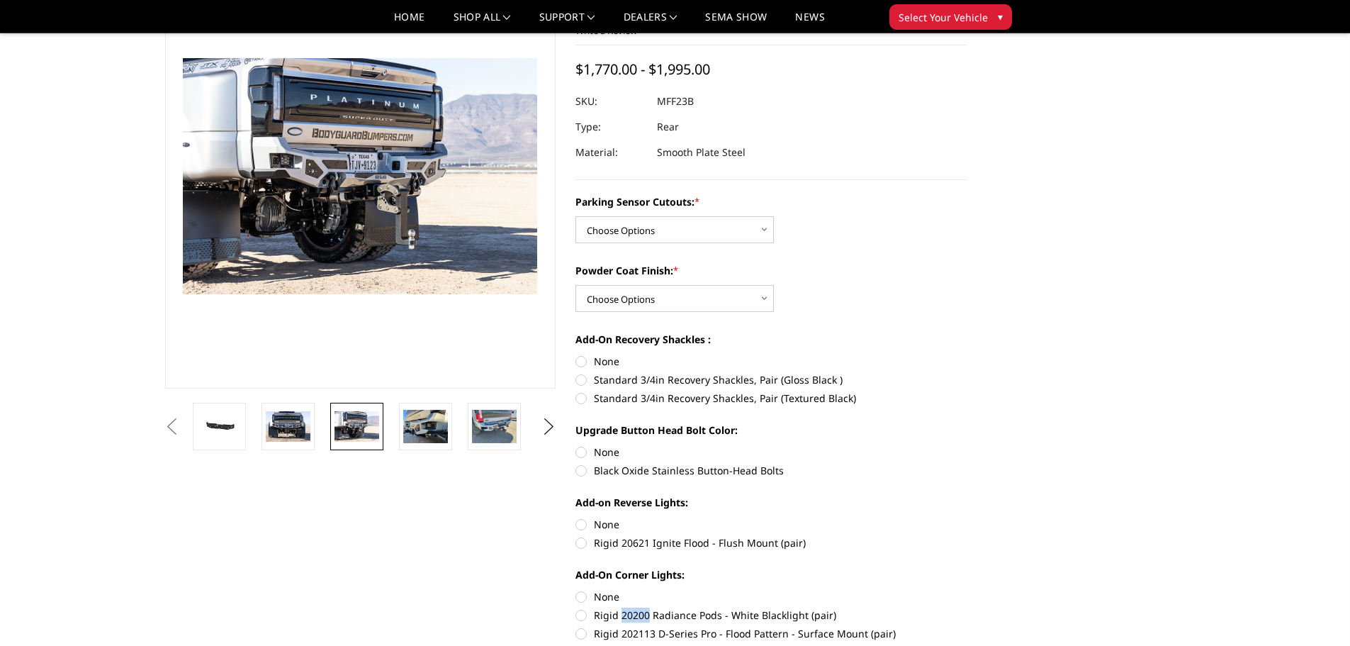
click at [294, 179] on img at bounding box center [448, 174] width 907 height 605
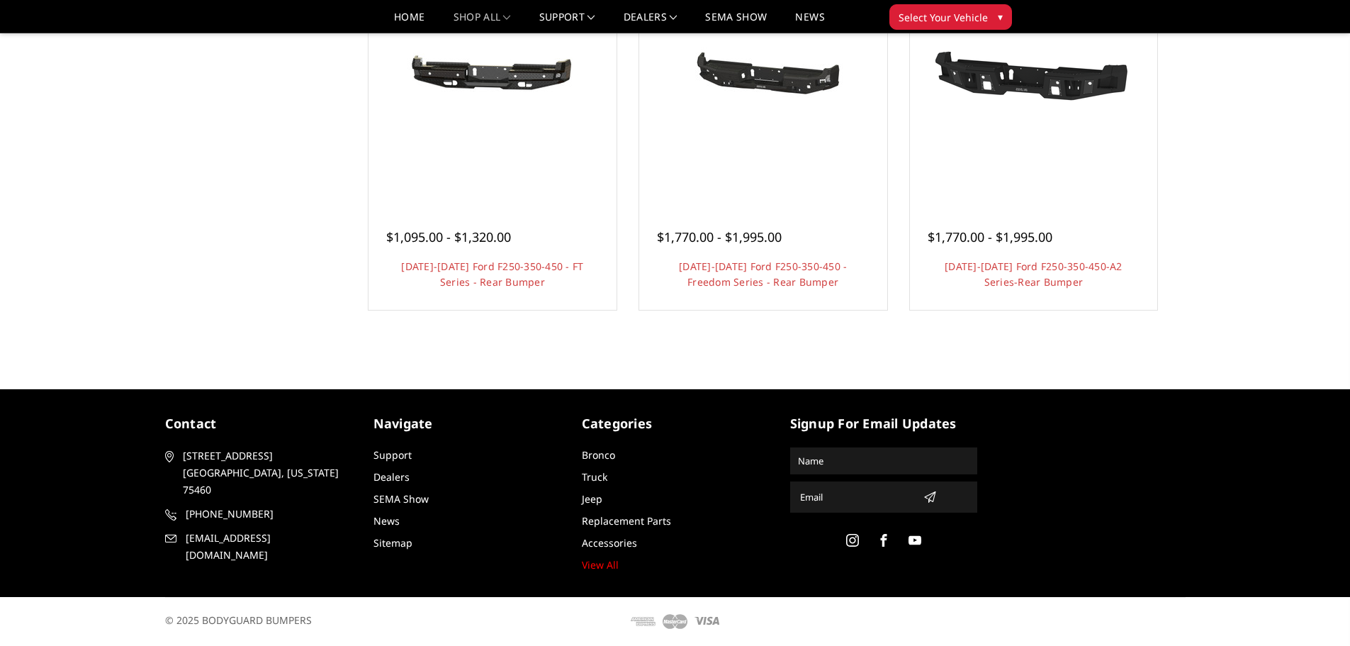
scroll to position [283, 0]
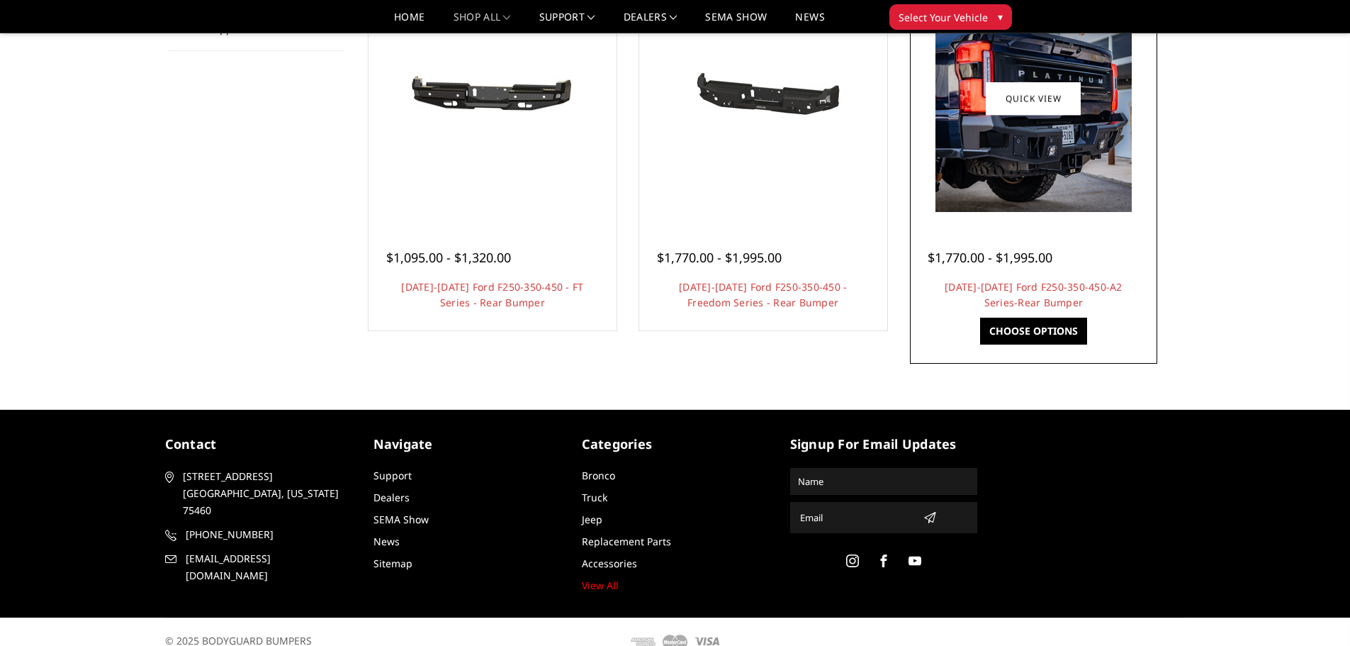
click at [1062, 154] on img at bounding box center [1033, 98] width 196 height 227
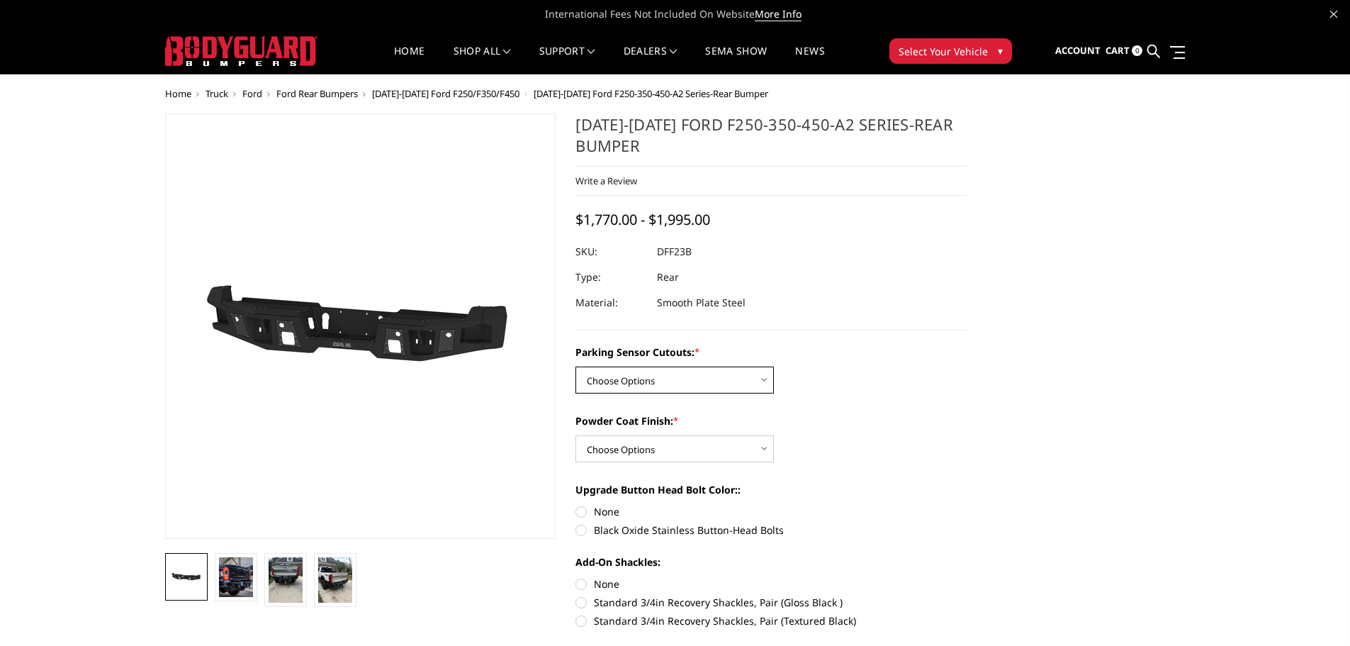
click at [695, 385] on select "Choose Options Yes-With Parking Sensor Cutouts No-Without Parking Sensor Cutouts" at bounding box center [674, 379] width 198 height 27
select select "2436"
click at [575, 366] on select "Choose Options Yes-With Parking Sensor Cutouts No-Without Parking Sensor Cutouts" at bounding box center [674, 379] width 198 height 27
click at [710, 451] on select "Choose Options Bare Metal Textured Black Powder Coat" at bounding box center [674, 448] width 198 height 27
select select "2439"
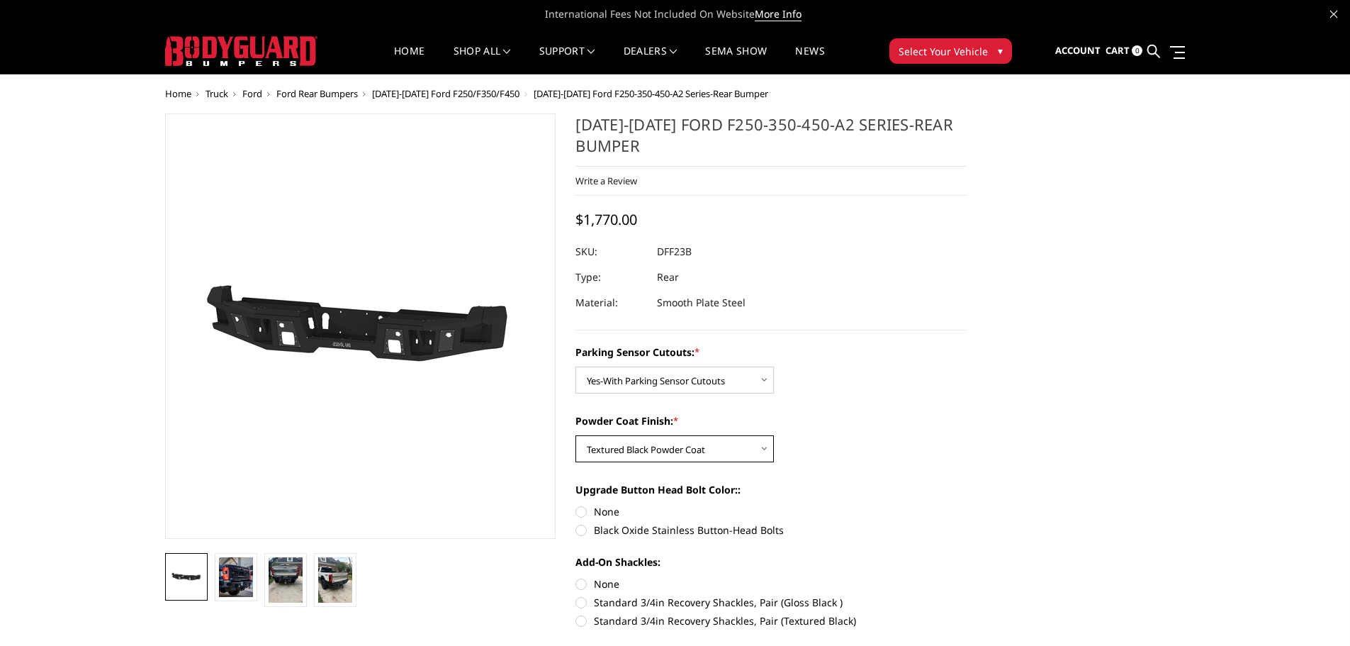
click at [575, 435] on select "Choose Options Bare Metal Textured Black Powder Coat" at bounding box center [674, 448] width 198 height 27
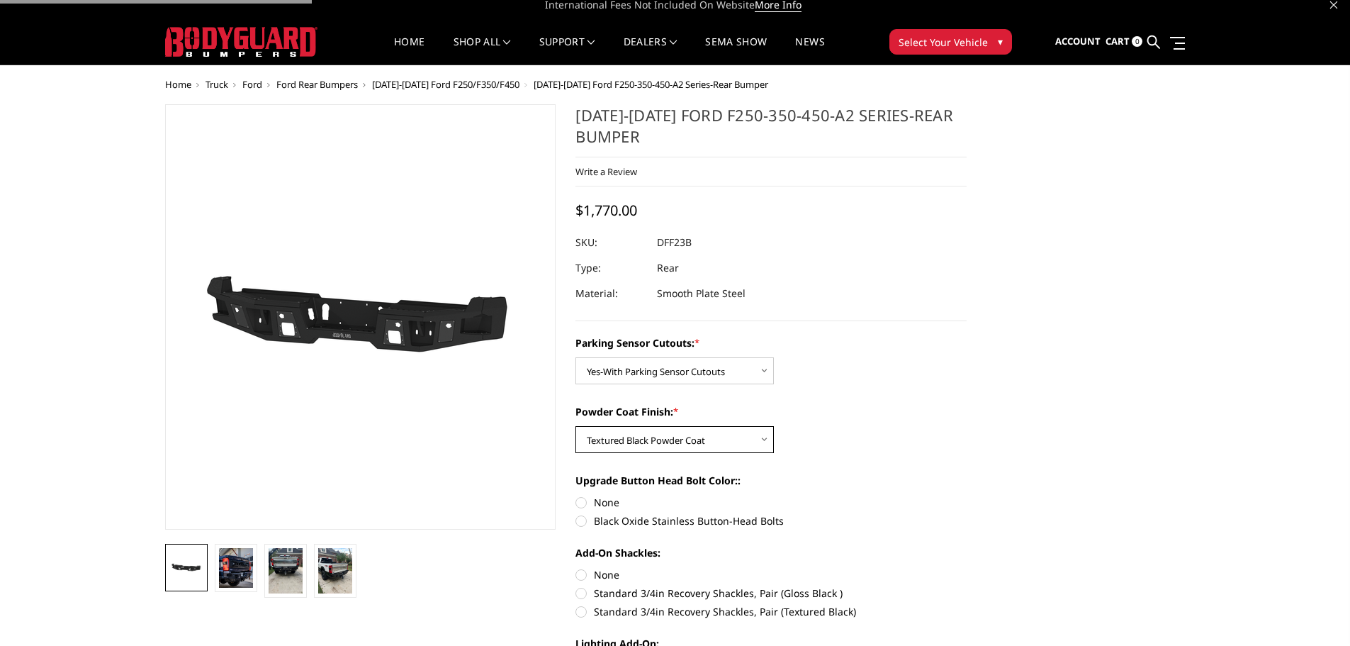
scroll to position [71, 0]
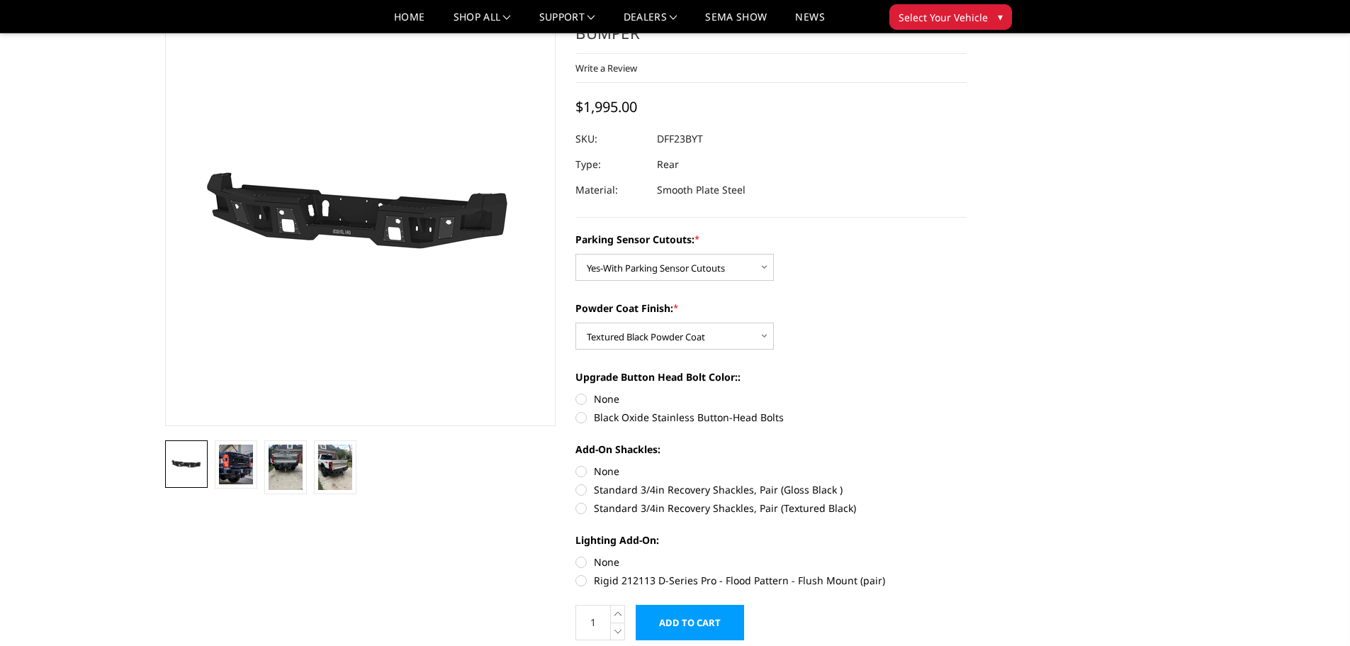
click at [602, 420] on label "Black Oxide Stainless Button-Head Bolts" at bounding box center [770, 417] width 391 height 15
click at [967, 392] on input "Black Oxide Stainless Button-Head Bolts" at bounding box center [967, 391] width 1 height 1
radio input "true"
drag, startPoint x: 609, startPoint y: 561, endPoint x: 605, endPoint y: 523, distance: 38.4
click at [608, 559] on label "None" at bounding box center [770, 561] width 391 height 15
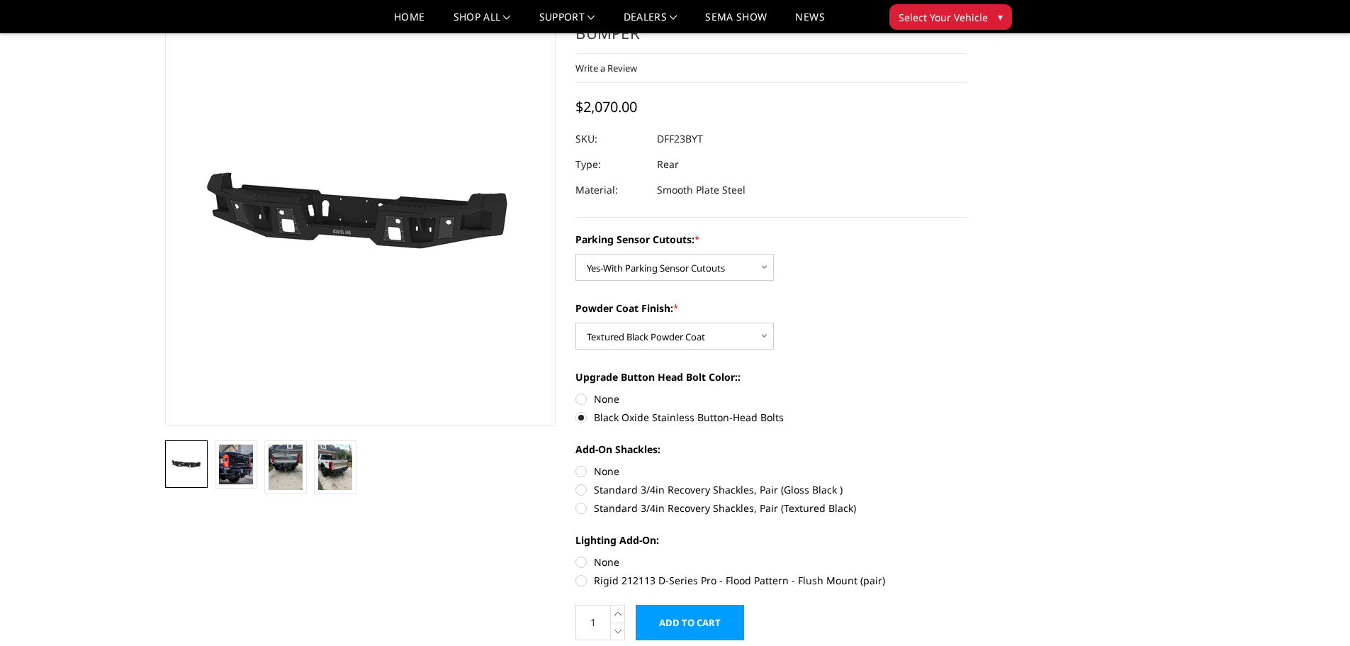
click at [576, 555] on input "None" at bounding box center [575, 554] width 1 height 1
radio input "true"
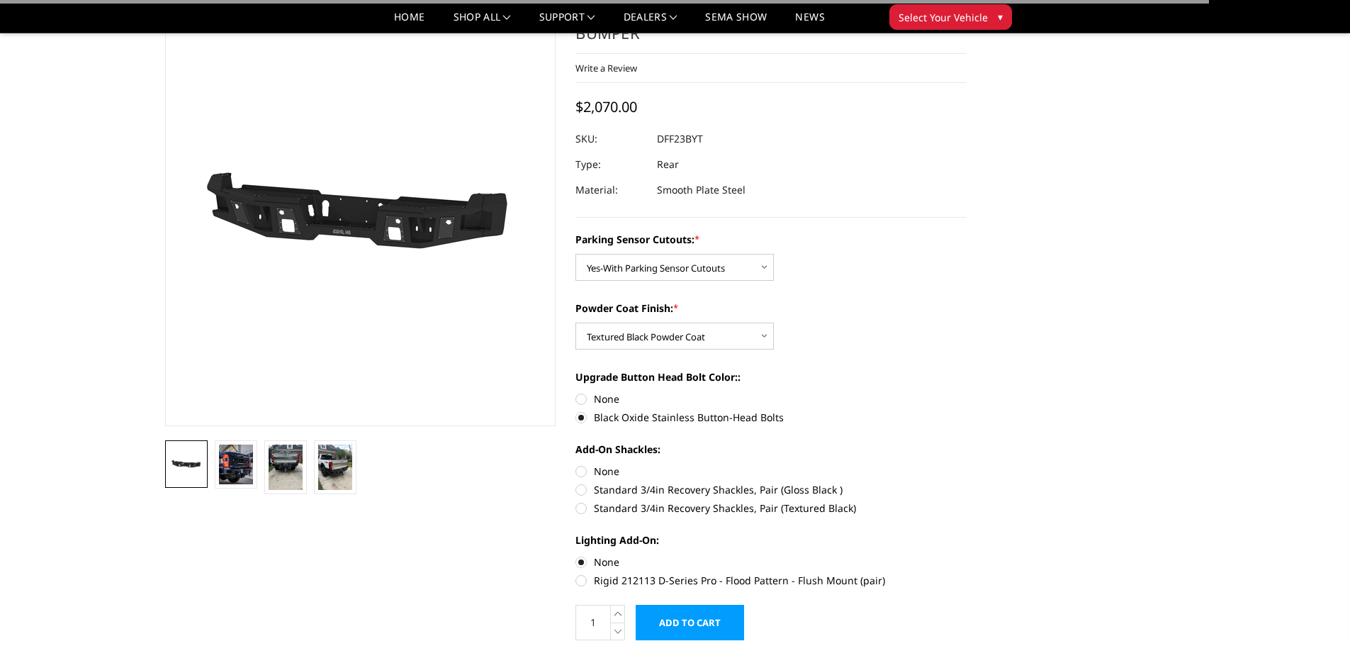
click at [600, 471] on label "None" at bounding box center [770, 470] width 391 height 15
click at [576, 464] on input "None" at bounding box center [575, 463] width 1 height 1
radio input "true"
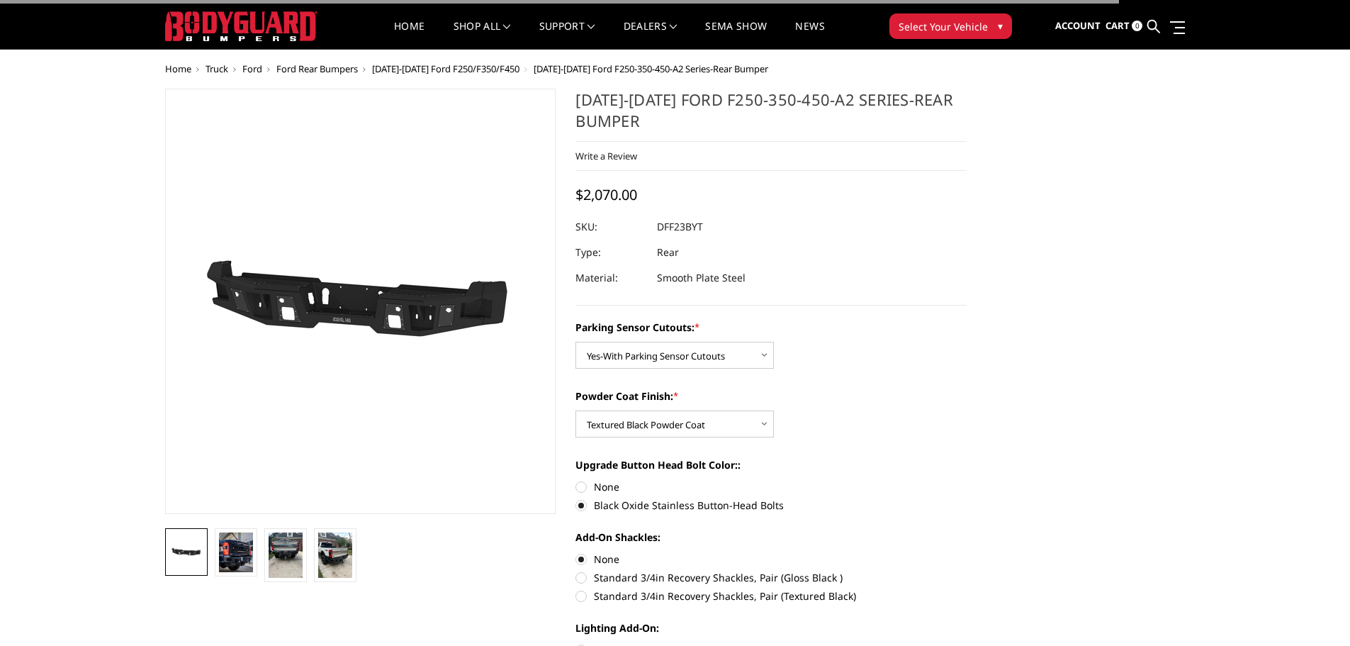
scroll to position [0, 0]
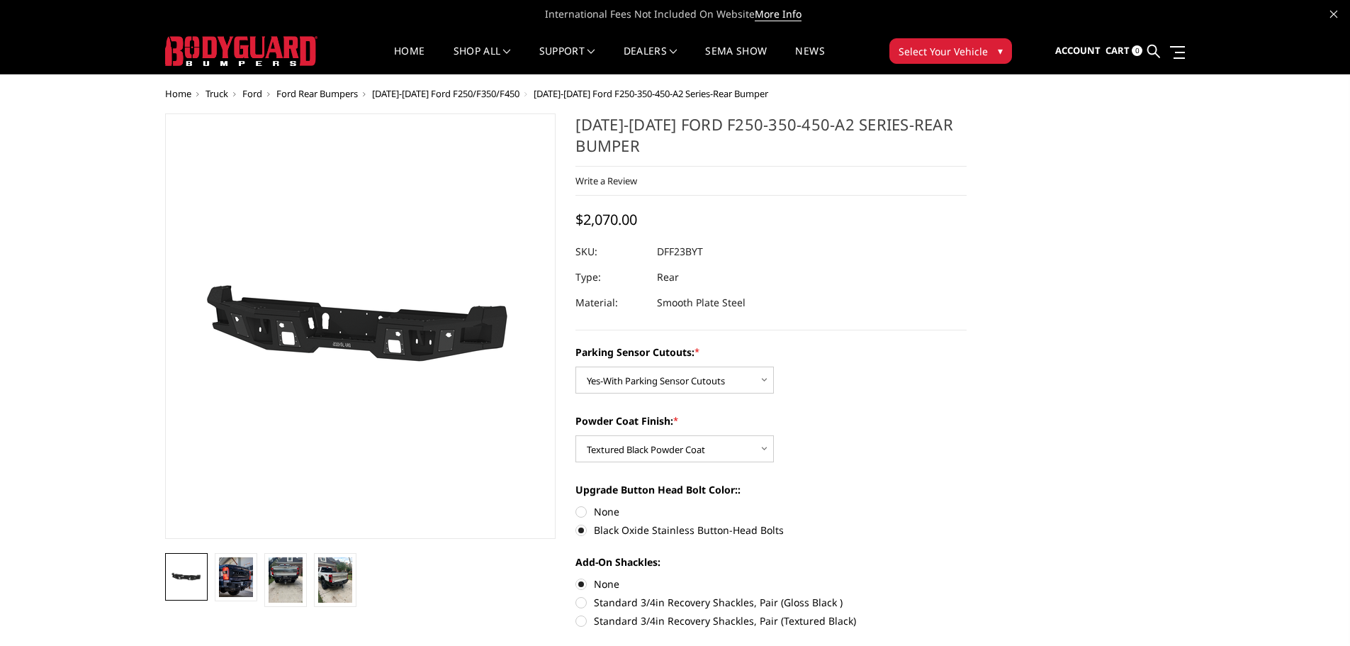
click at [587, 142] on h1 "[DATE]-[DATE] Ford F250-350-450-A2 Series-Rear Bumper" at bounding box center [770, 139] width 391 height 53
copy div "[DATE]-[DATE] Ford F250-350-450-A2 Series-Rear Bumper"
click at [665, 249] on dd "DFF23BYT" at bounding box center [680, 252] width 46 height 26
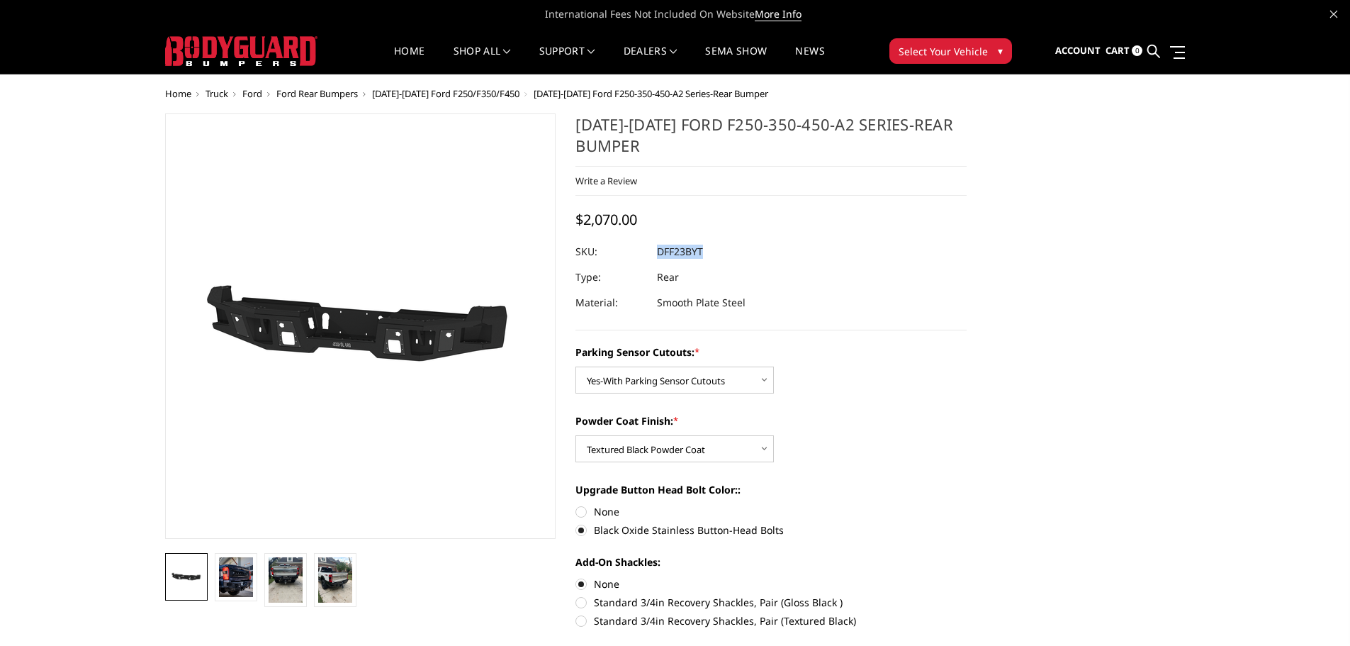
click at [665, 249] on dd "DFF23BYT" at bounding box center [680, 252] width 46 height 26
copy dd "DFF23BYT"
